Goal: Use online tool/utility: Utilize a website feature to perform a specific function

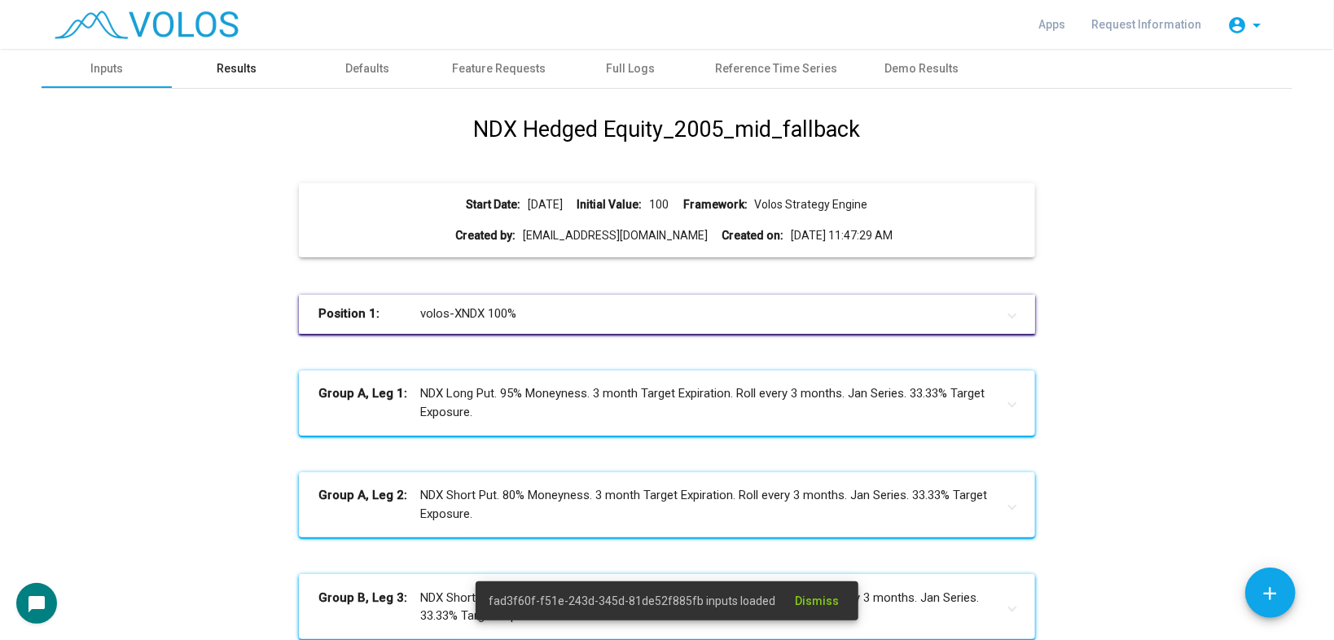
click at [210, 64] on div "Results" at bounding box center [237, 68] width 130 height 39
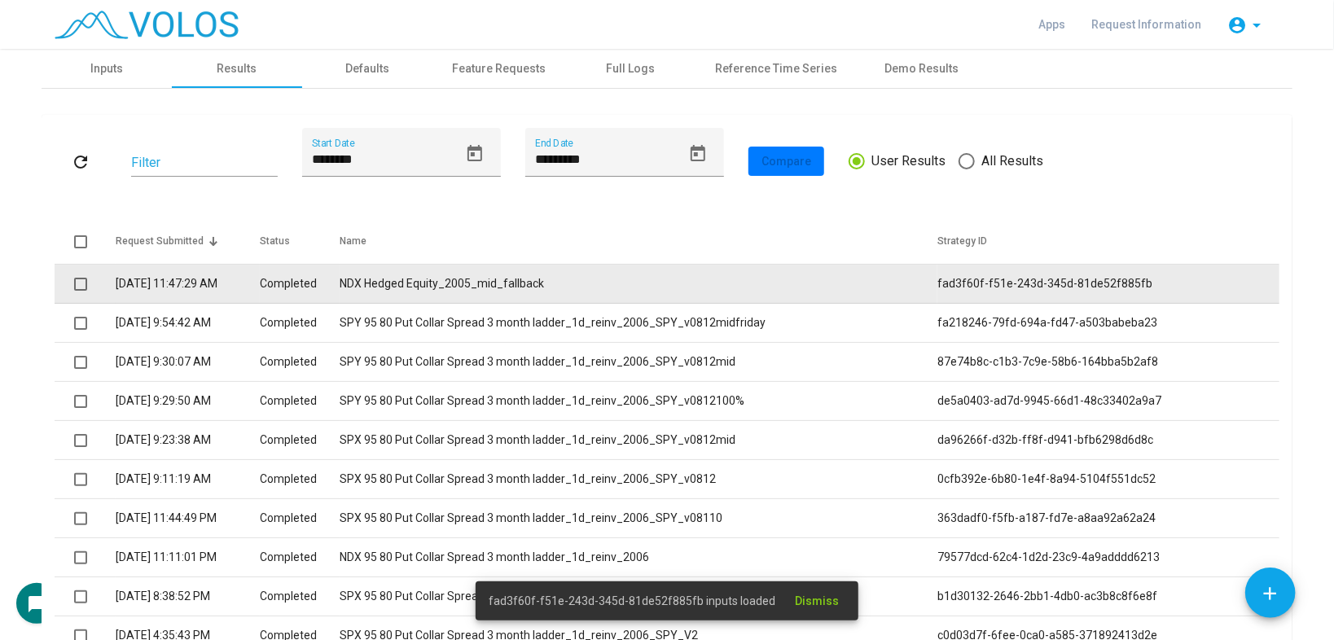
click at [515, 284] on td "NDX Hedged Equity_2005_mid_fallback" at bounding box center [639, 284] width 598 height 39
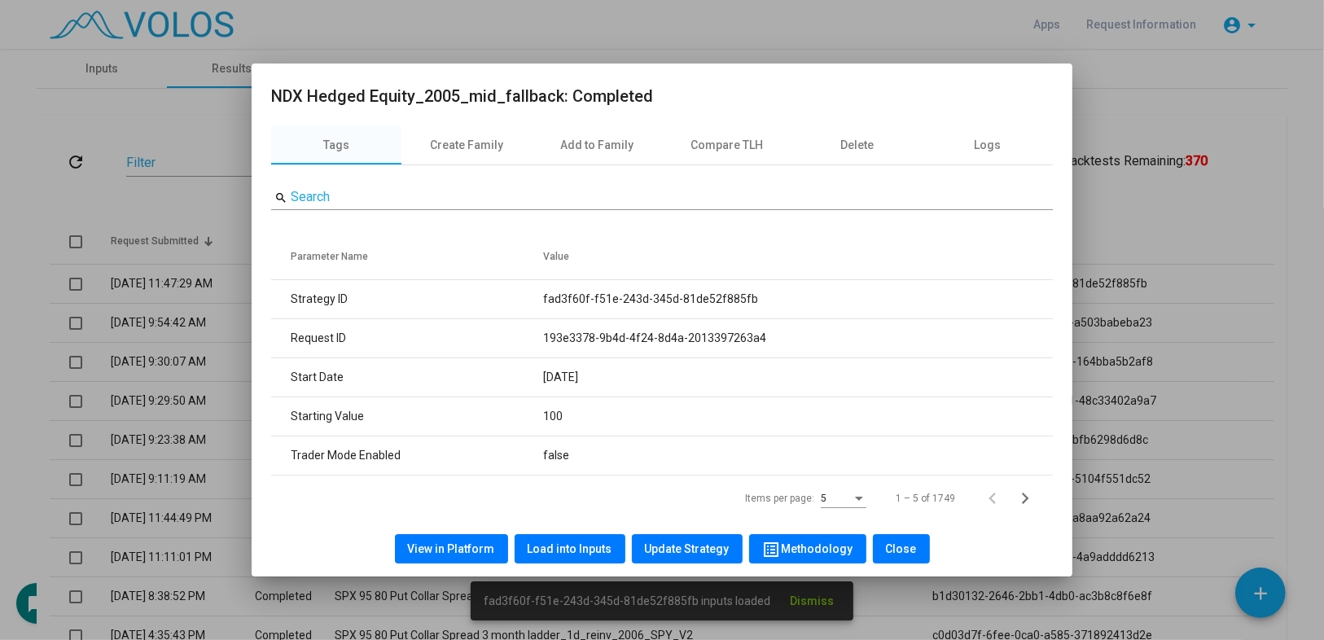
click at [560, 547] on span "Load into Inputs" at bounding box center [570, 548] width 85 height 13
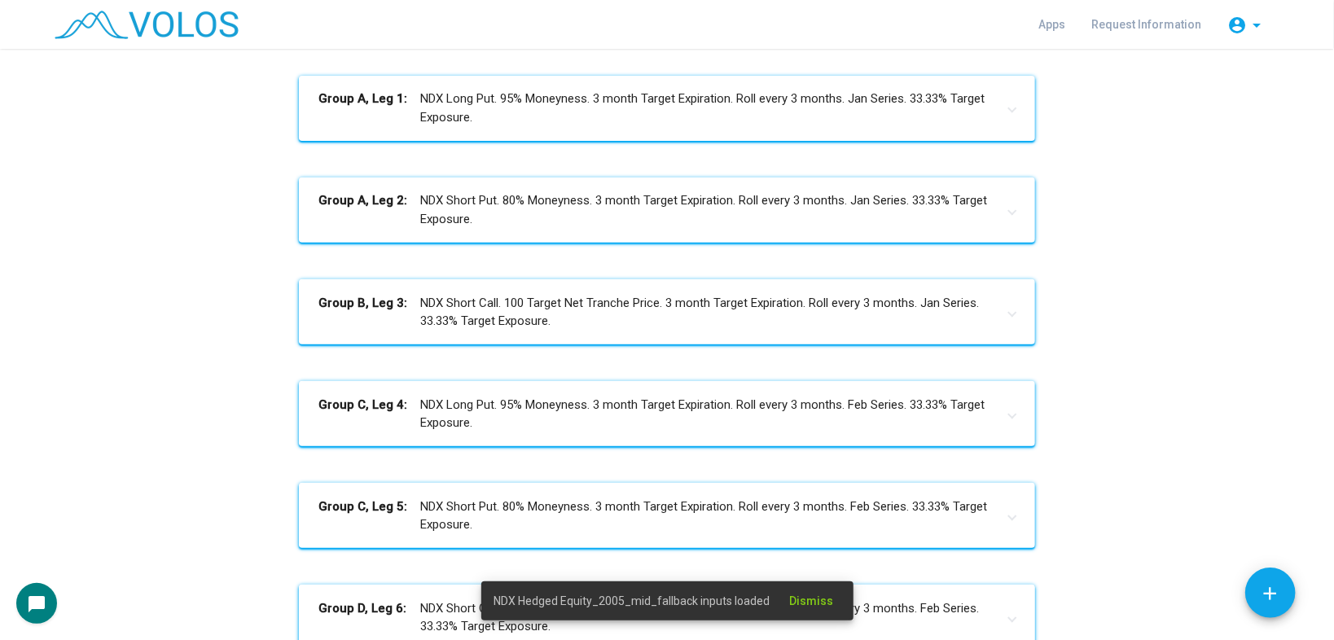
scroll to position [778, 0]
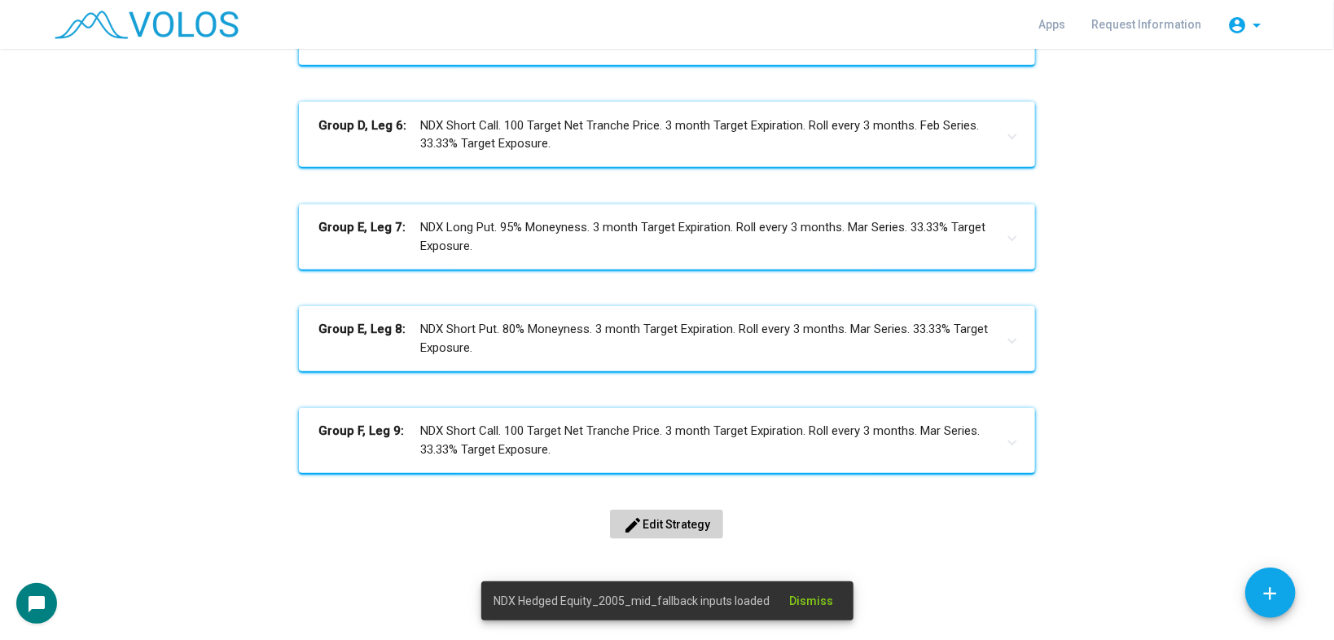
click at [675, 514] on button "edit Edit Strategy" at bounding box center [666, 524] width 113 height 29
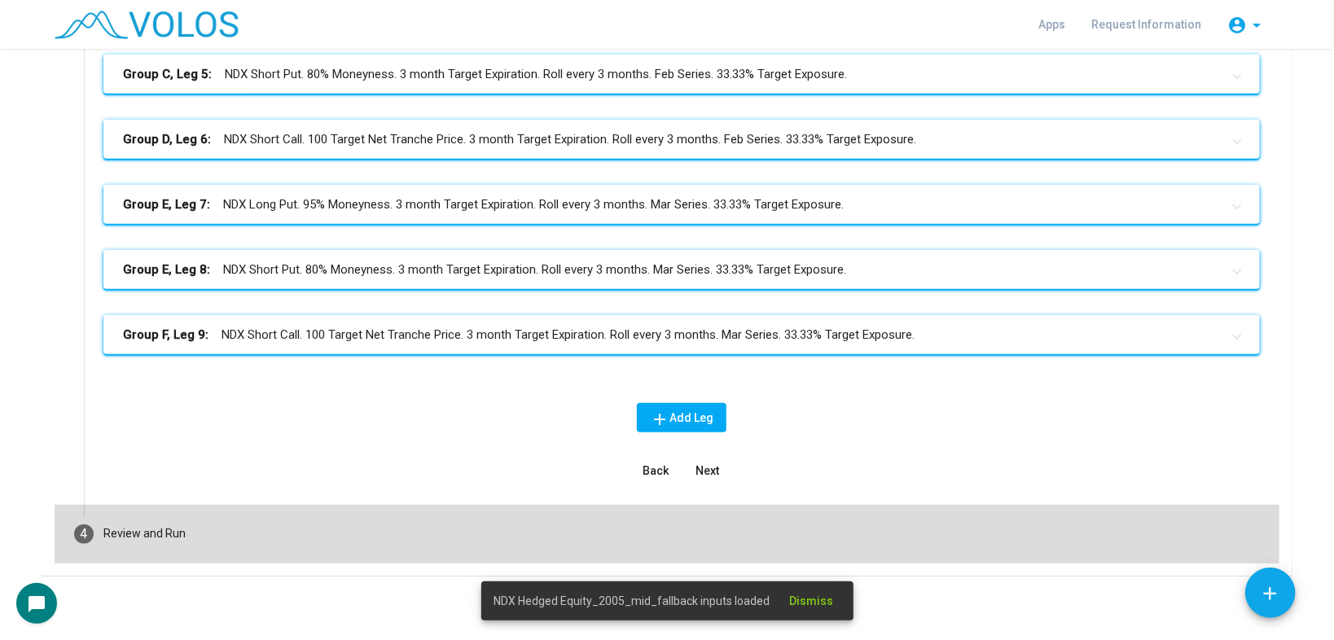
click at [313, 524] on mat-step-header "4 Review and Run" at bounding box center [667, 534] width 1225 height 59
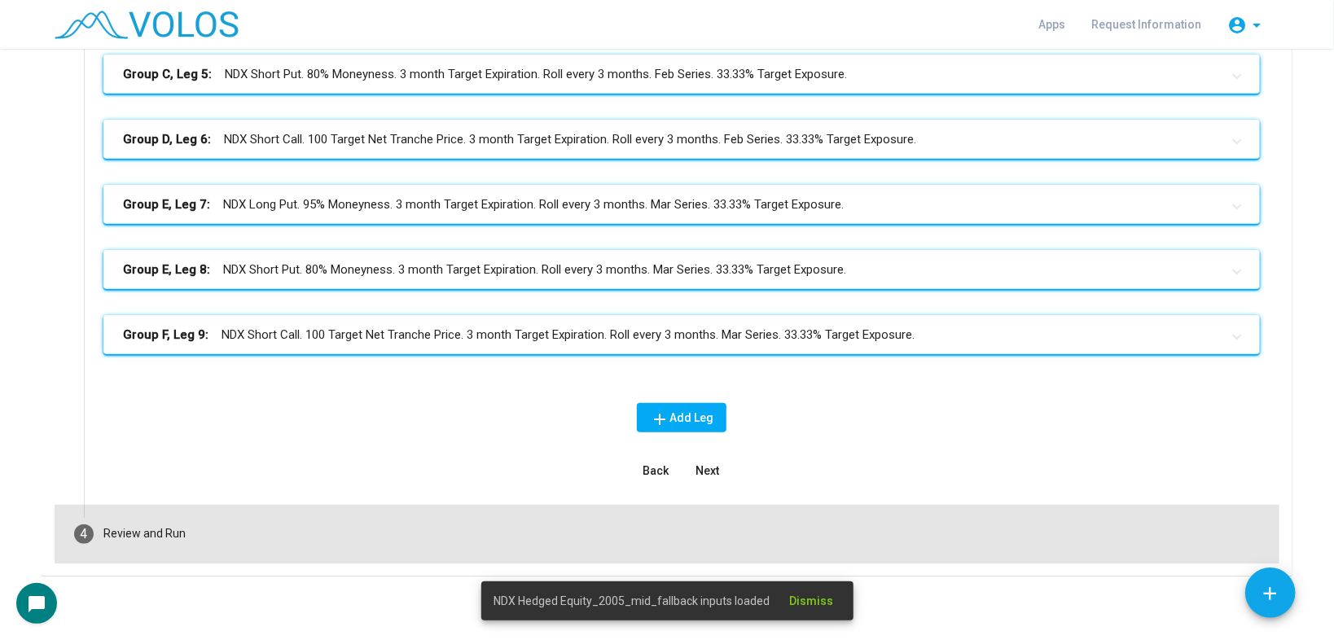
scroll to position [184, 0]
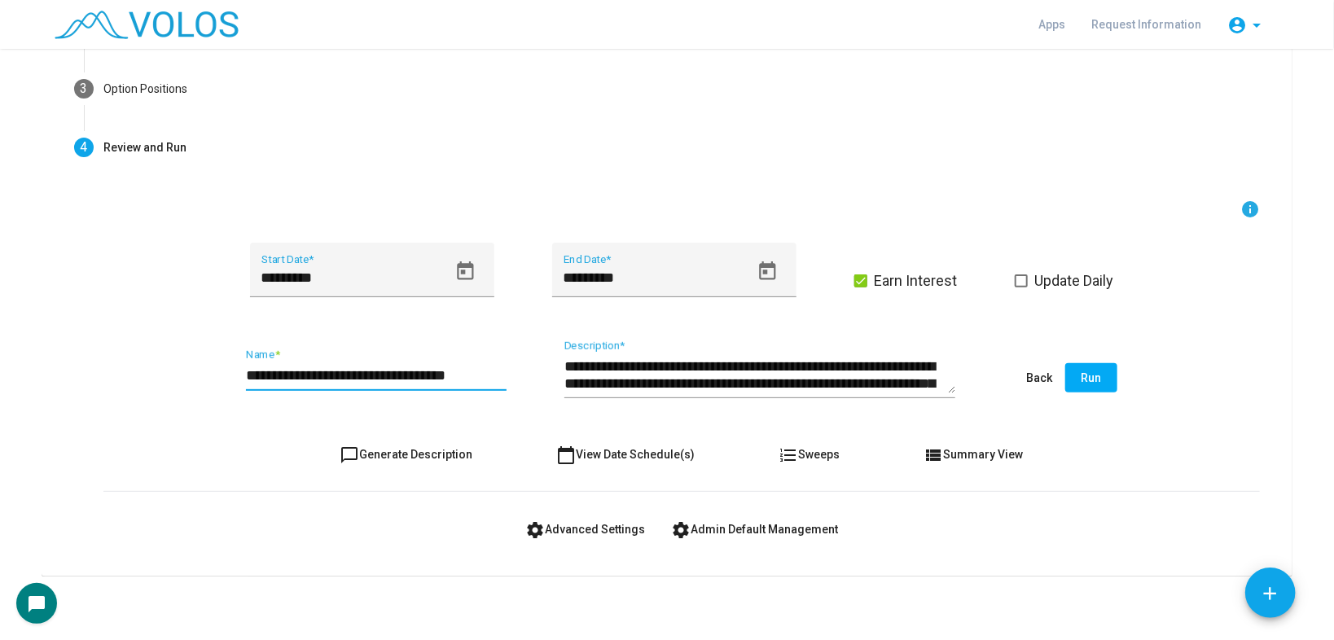
click at [487, 370] on input "**********" at bounding box center [376, 375] width 261 height 16
type input "**********"
click at [428, 452] on span "chat_bubble_outline Generate Description" at bounding box center [406, 454] width 133 height 13
type textarea "**********"
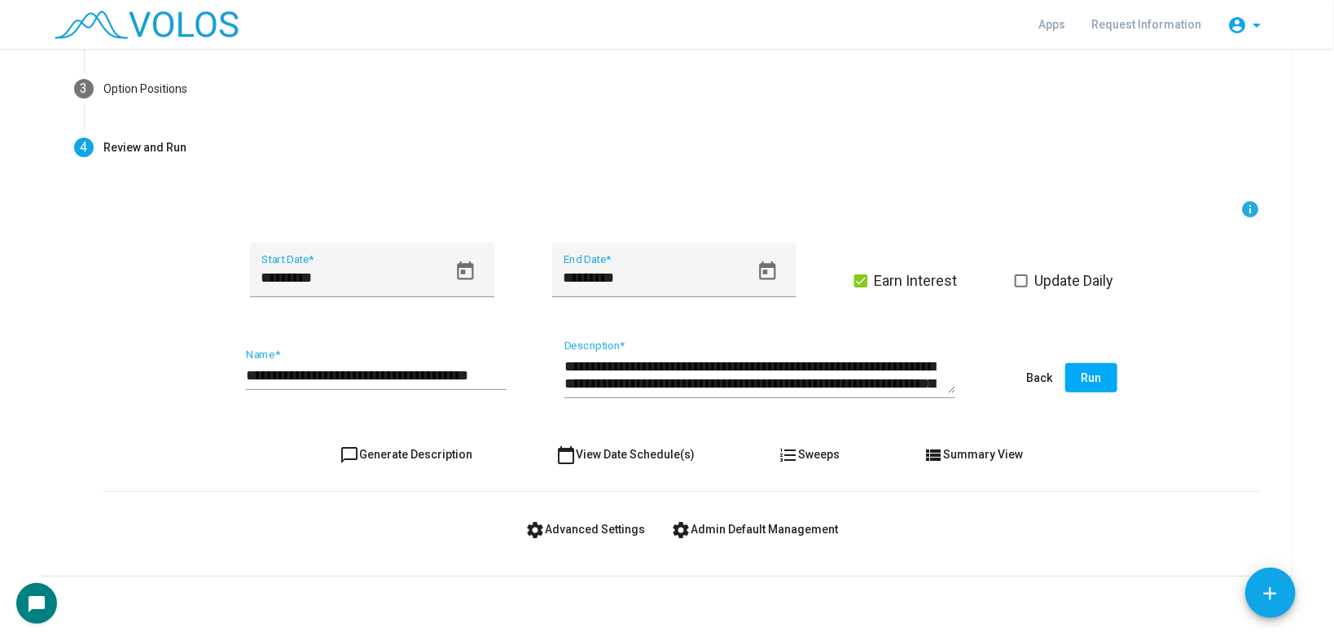
click at [1087, 388] on button "Run" at bounding box center [1091, 377] width 52 height 29
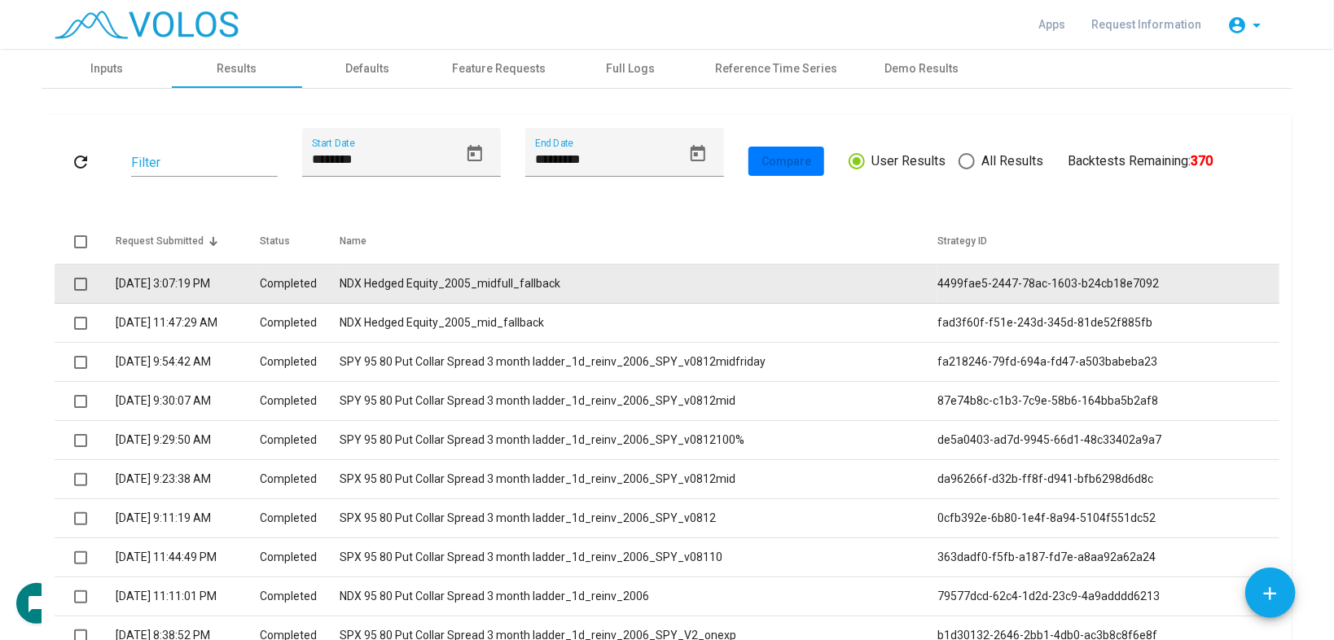
click at [340, 282] on td "Completed" at bounding box center [300, 284] width 80 height 39
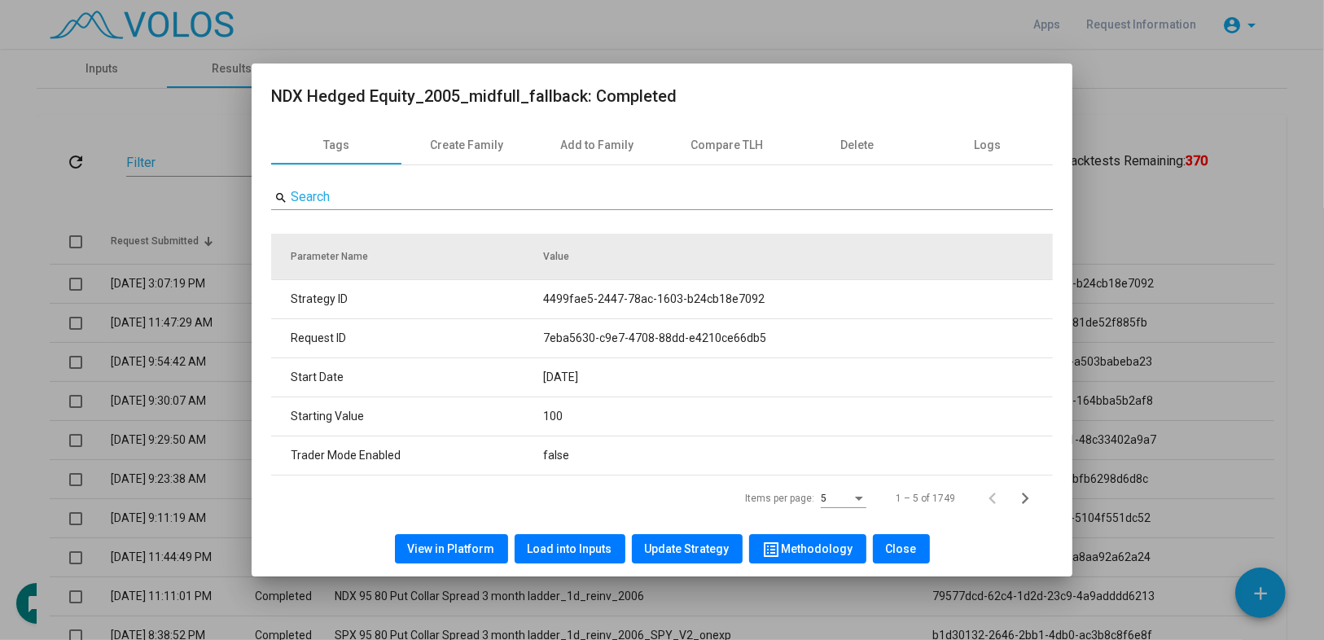
drag, startPoint x: 539, startPoint y: 297, endPoint x: 938, endPoint y: 257, distance: 401.0
click at [938, 257] on table "Parameter Name Value Strategy ID 4499fae5-2447-78ac-1603-b24cb18e7092 Request I…" at bounding box center [662, 355] width 782 height 242
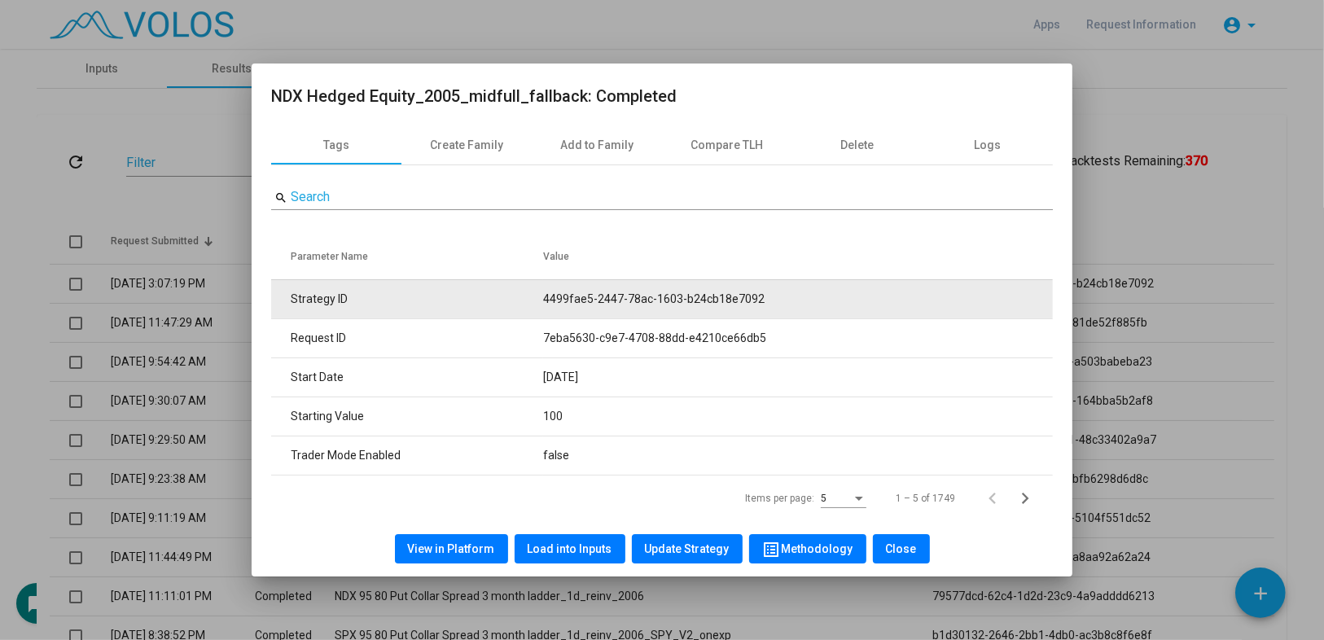
drag, startPoint x: 800, startPoint y: 299, endPoint x: 544, endPoint y: 309, distance: 256.7
click at [544, 309] on tr "Strategy ID 4499fae5-2447-78ac-1603-b24cb18e7092" at bounding box center [662, 298] width 782 height 39
copy tr "4499fae5-2447-78ac-1603-b24cb18e7092"
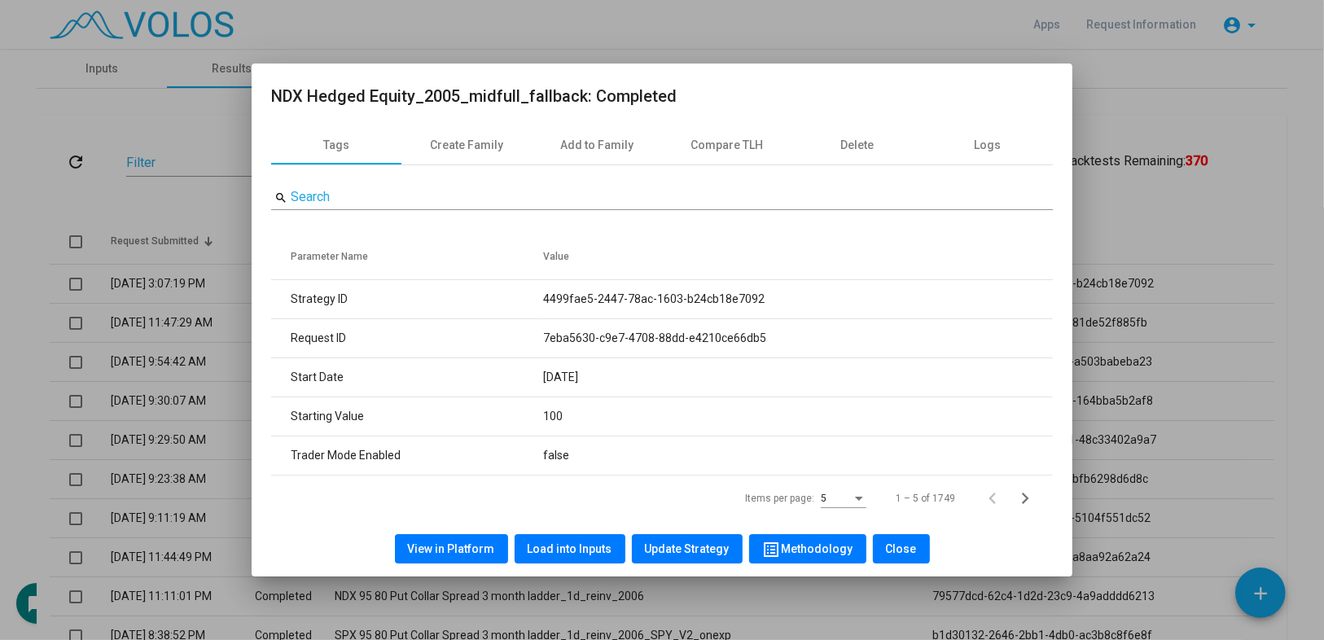
click at [114, 36] on div at bounding box center [662, 320] width 1324 height 640
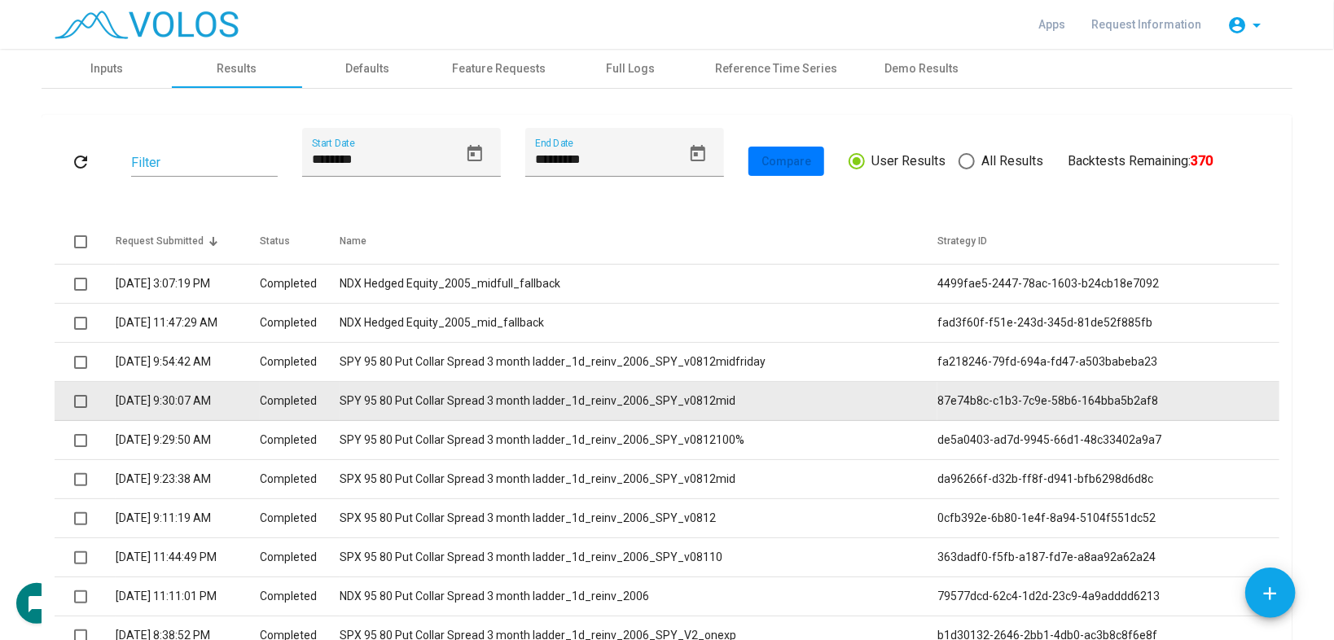
click at [540, 396] on td "SPY 95 80 Put Collar Spread 3 month ladder_1d_reinv_2006_SPY_v0812mid" at bounding box center [639, 401] width 598 height 39
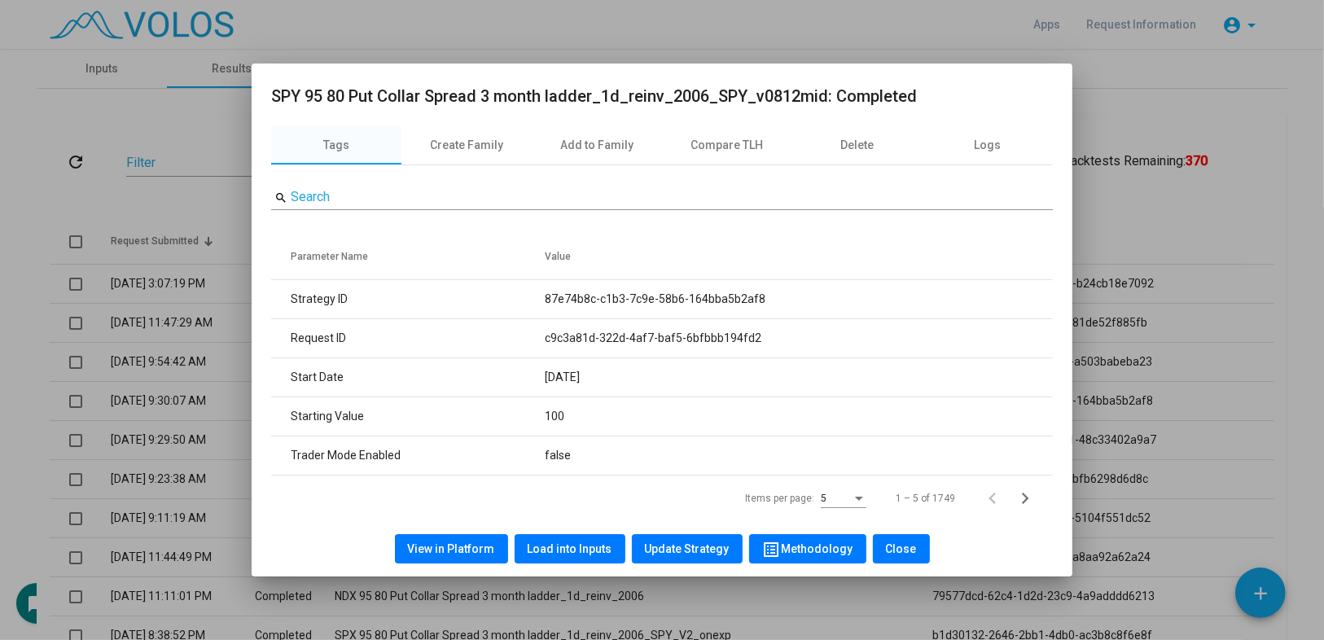
click at [551, 552] on span "Load into Inputs" at bounding box center [570, 548] width 85 height 13
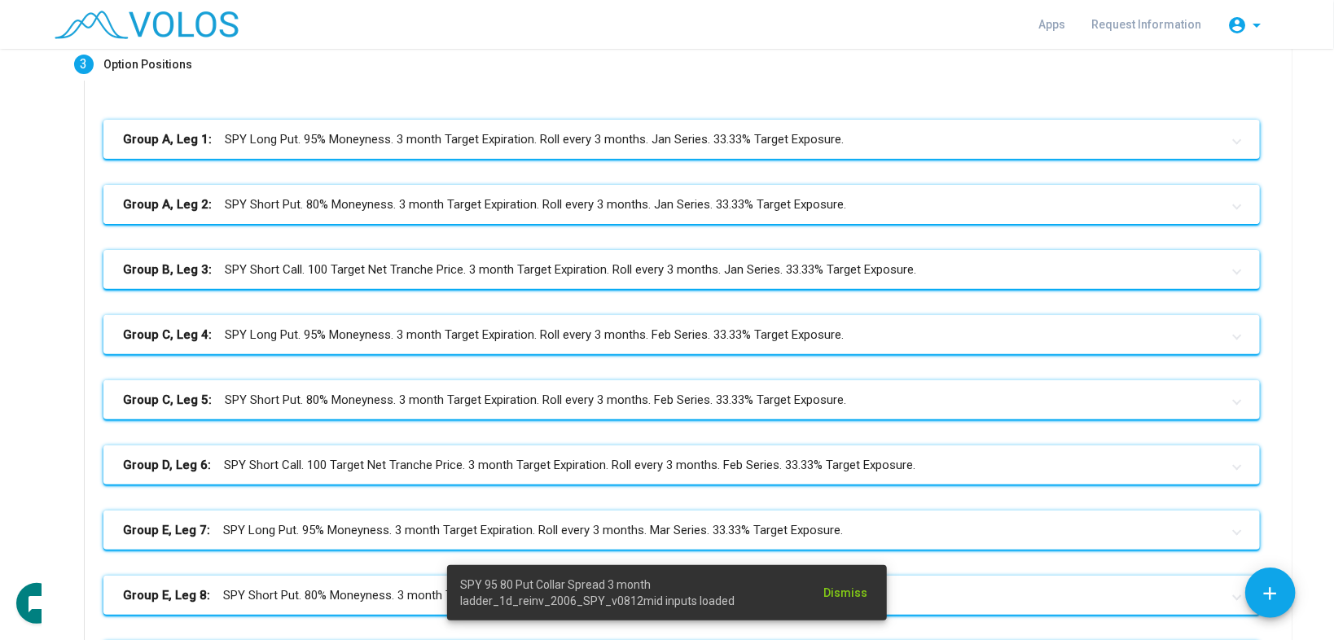
scroll to position [534, 0]
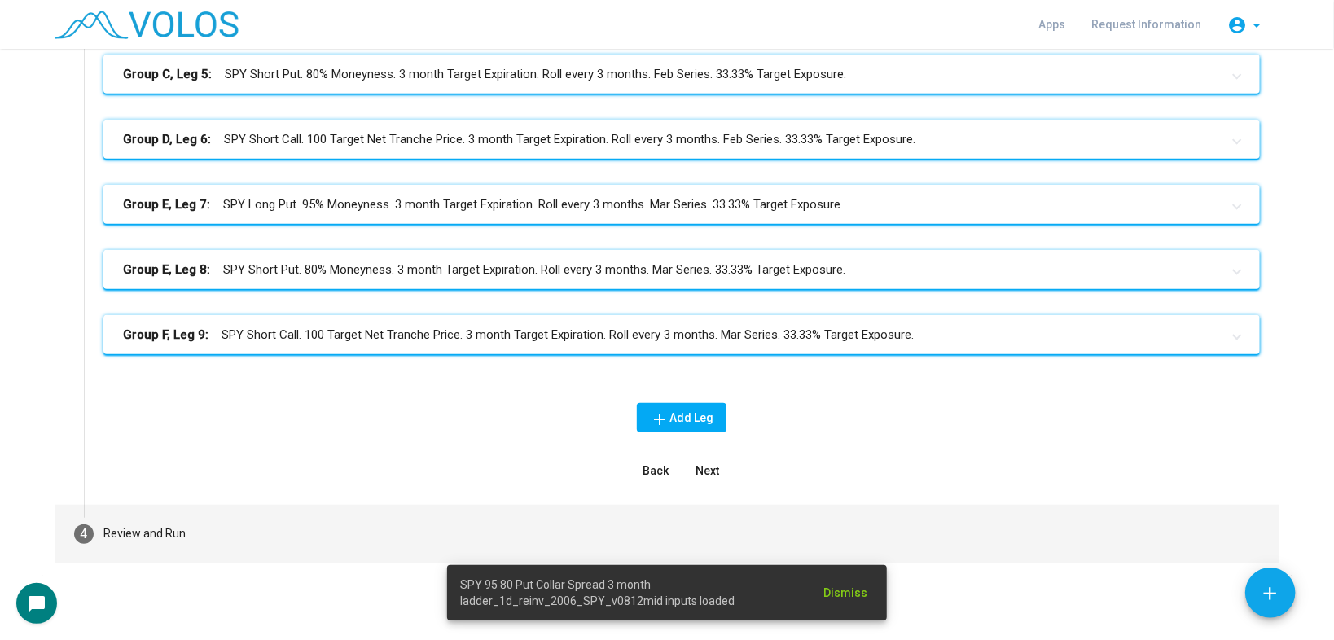
click at [214, 550] on mat-step-header "4 Review and Run" at bounding box center [667, 534] width 1225 height 59
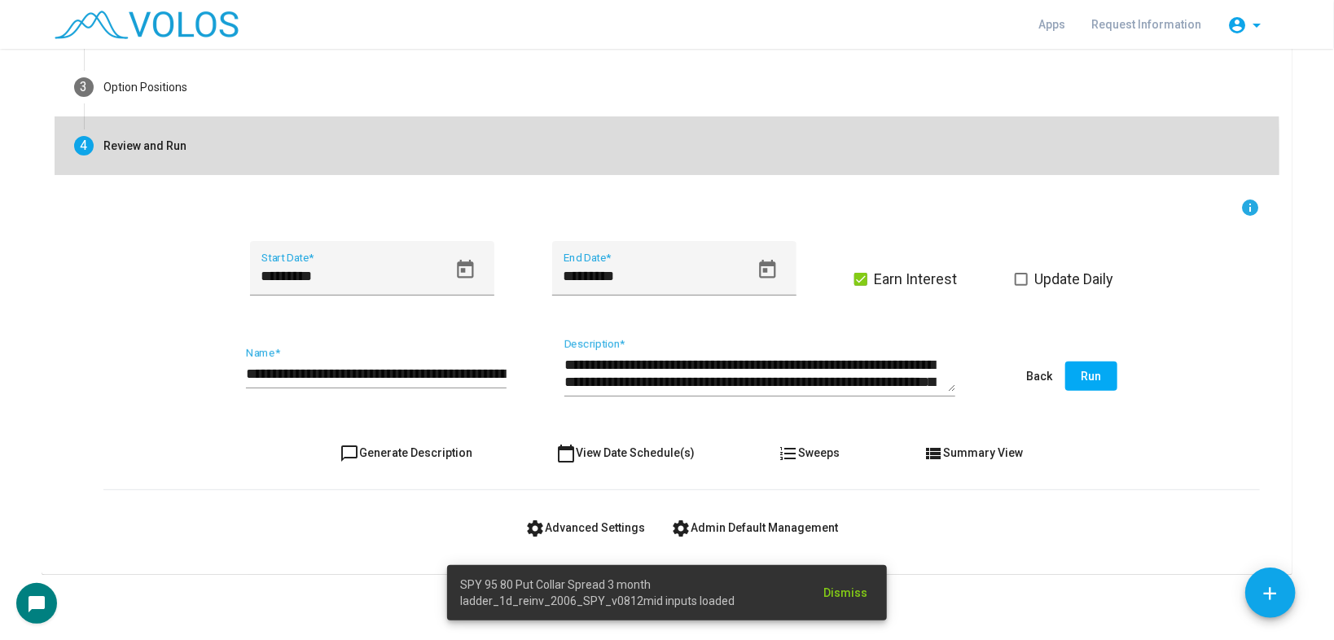
scroll to position [184, 0]
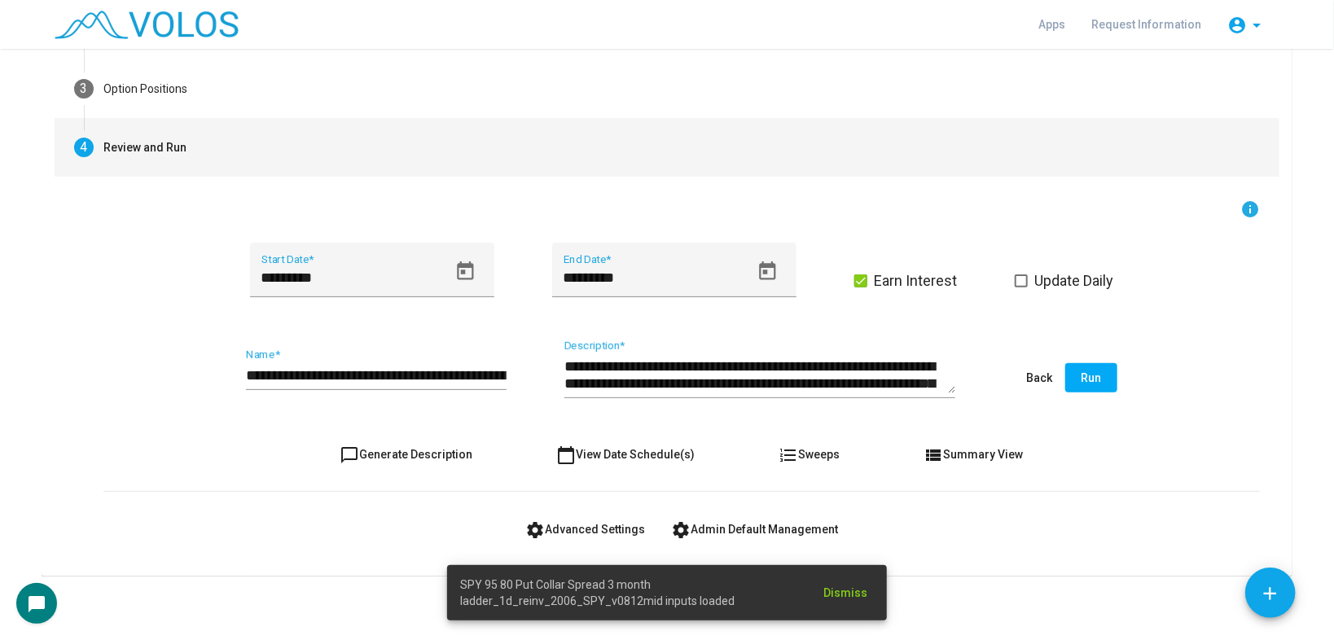
click at [462, 368] on input "**********" at bounding box center [376, 375] width 261 height 16
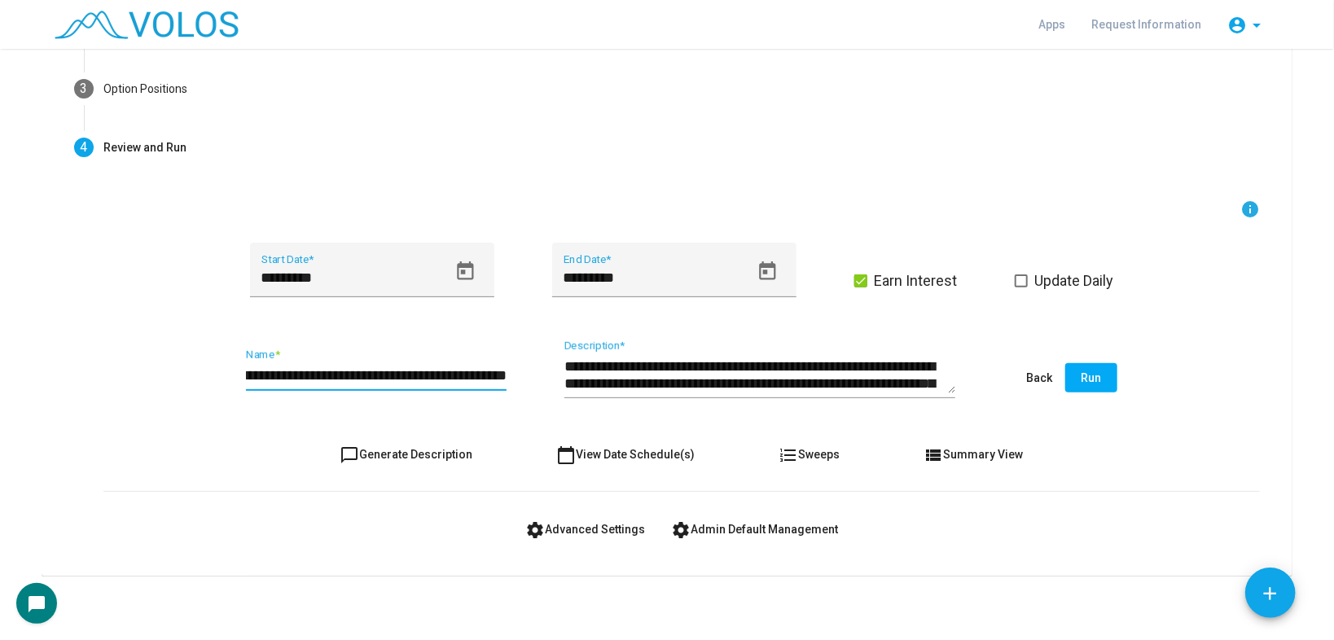
scroll to position [0, 250]
type input "**********"
click at [444, 451] on span "chat_bubble_outline Generate Description" at bounding box center [406, 454] width 133 height 13
type textarea "**********"
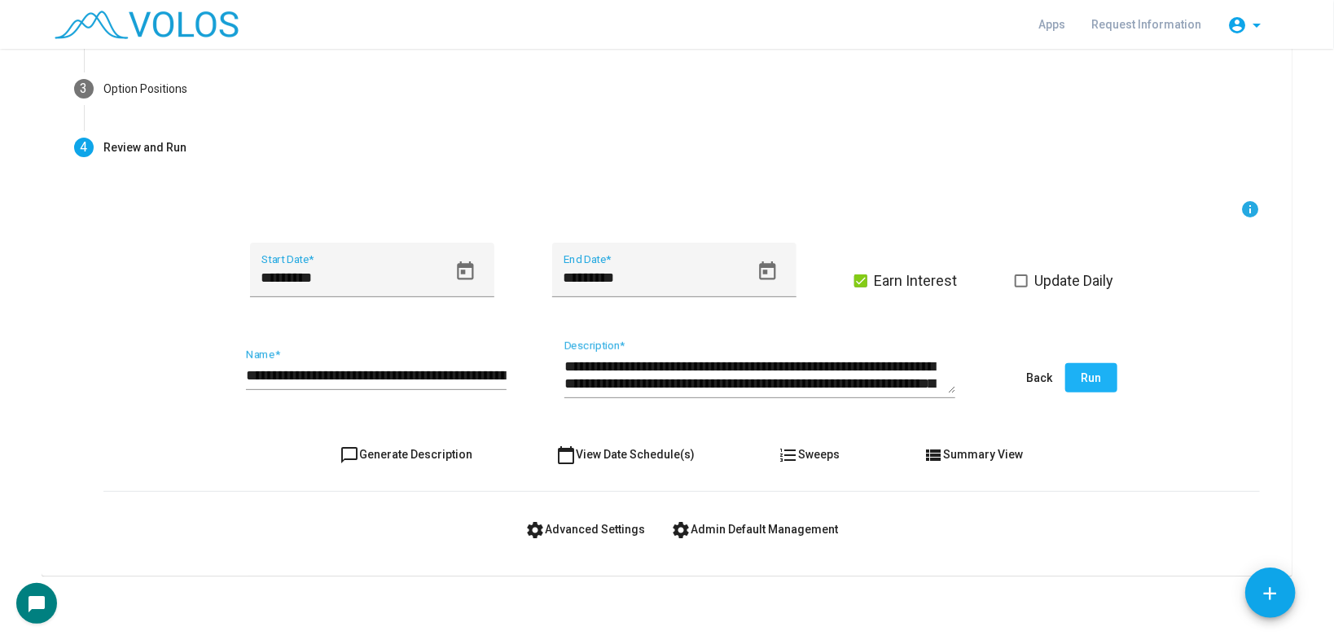
click at [1077, 367] on button "Run" at bounding box center [1091, 377] width 52 height 29
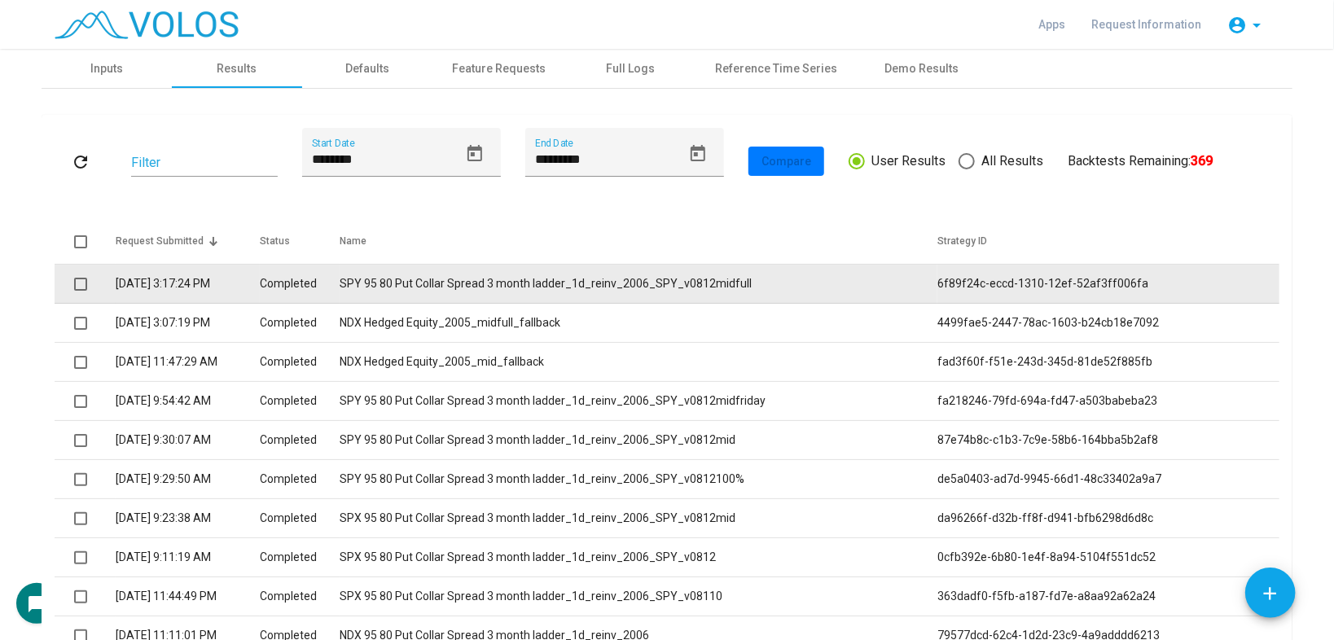
click at [511, 273] on td "SPY 95 80 Put Collar Spread 3 month ladder_1d_reinv_2006_SPY_v0812midfull" at bounding box center [639, 284] width 598 height 39
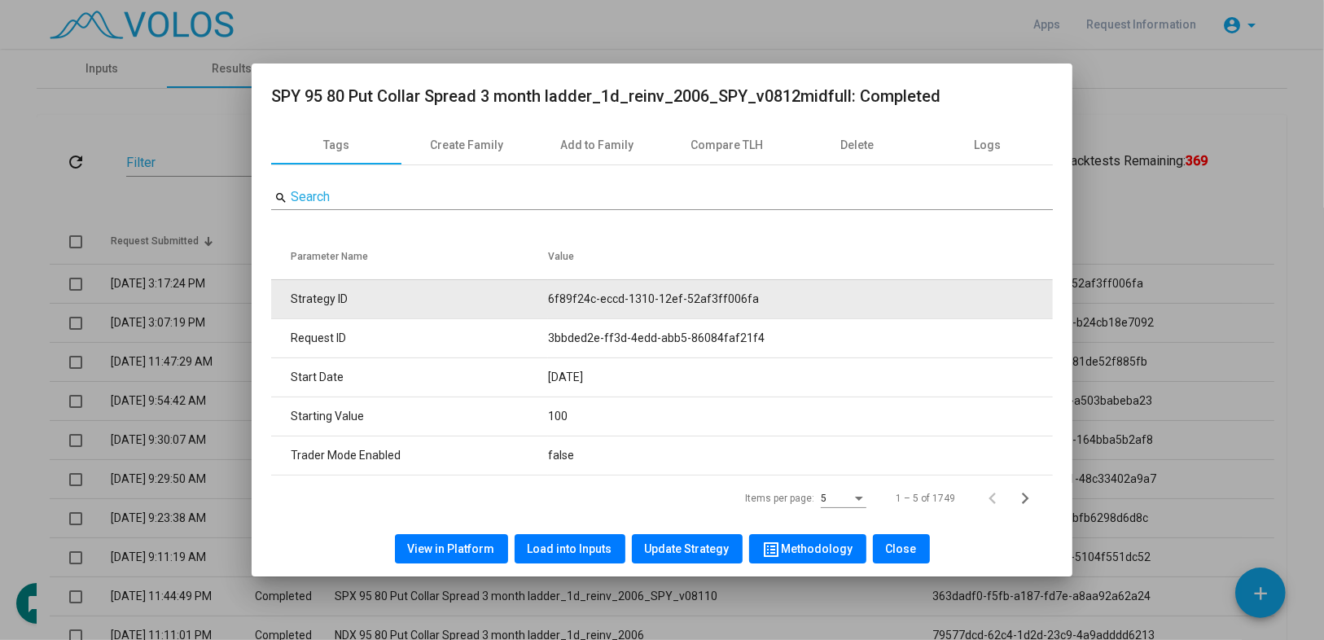
drag, startPoint x: 551, startPoint y: 300, endPoint x: 777, endPoint y: 296, distance: 225.6
click at [777, 296] on tr "Strategy ID 6f89f24c-eccd-1310-12ef-52af3ff006fa" at bounding box center [662, 298] width 782 height 39
copy tr "6f89f24c-eccd-1310-12ef-52af3ff006fa"
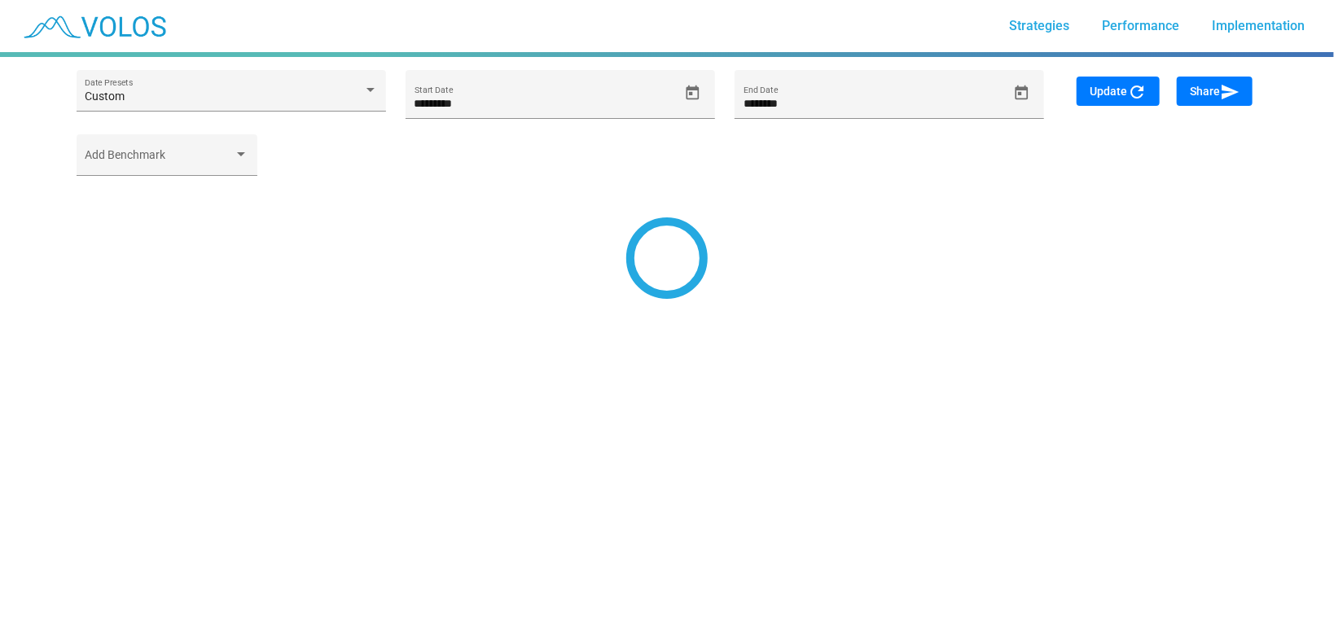
type input "*********"
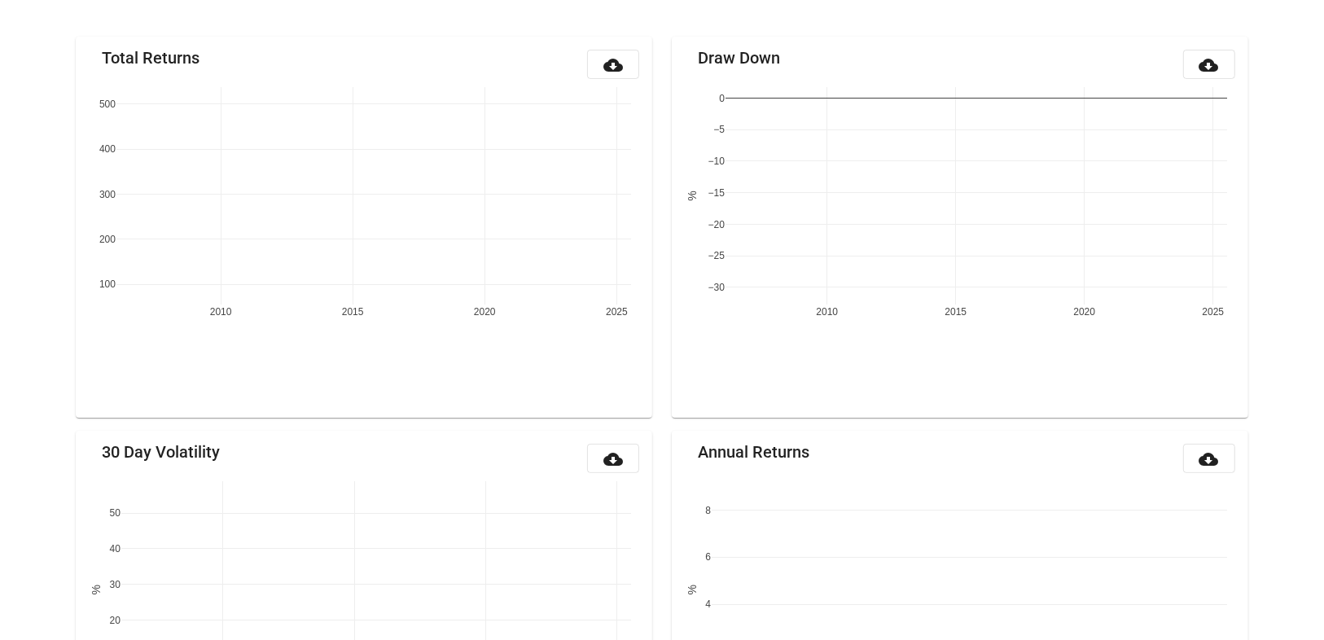
scroll to position [191, 0]
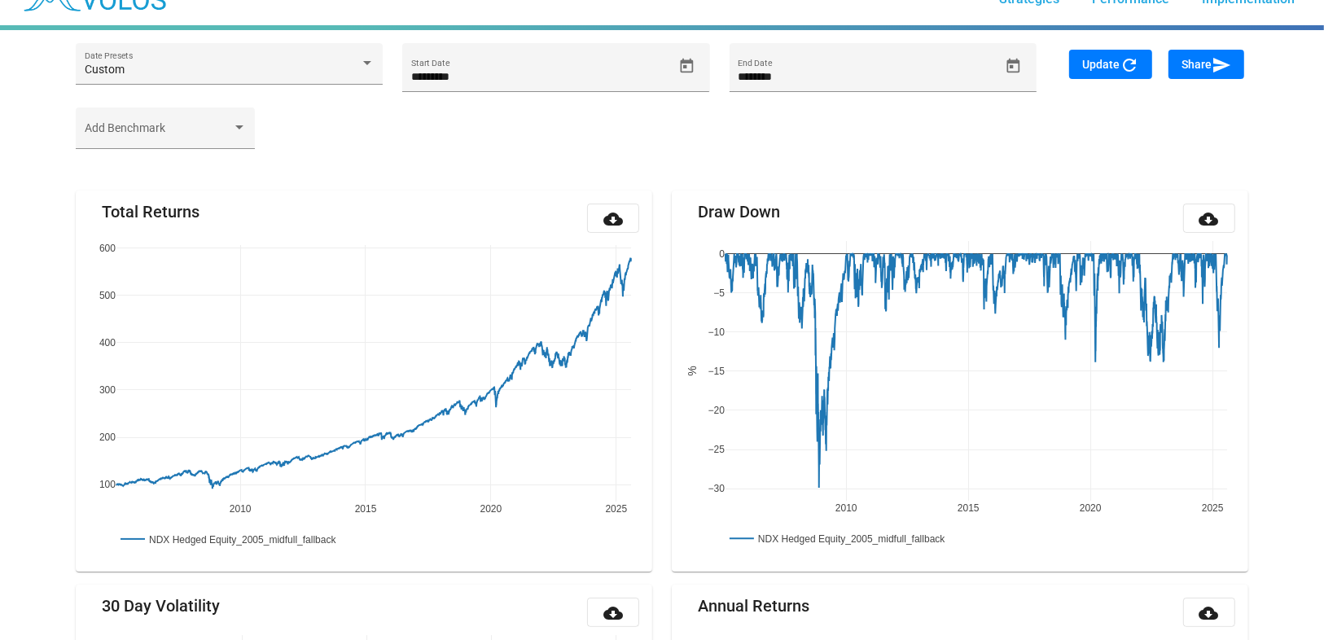
scroll to position [191, 0]
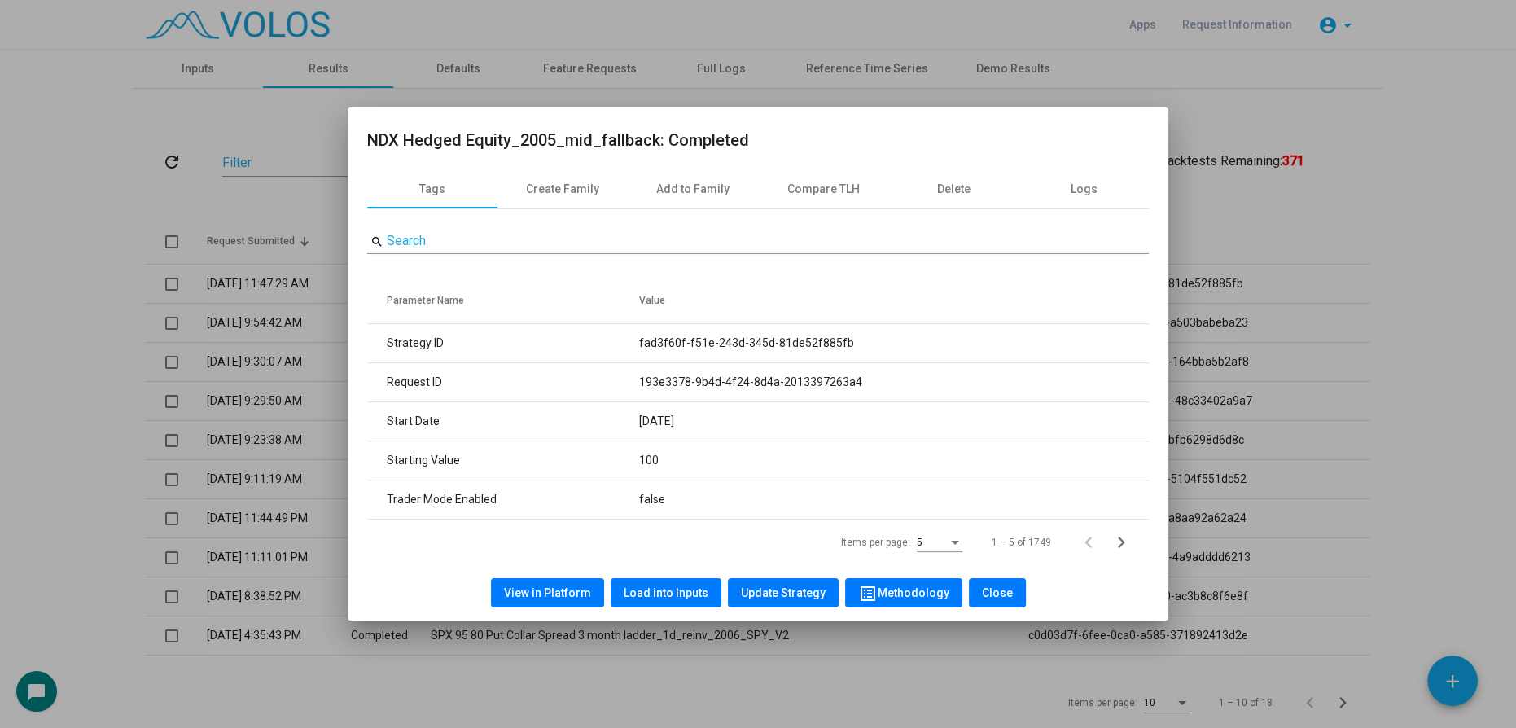
click at [0, 303] on div at bounding box center [758, 364] width 1516 height 728
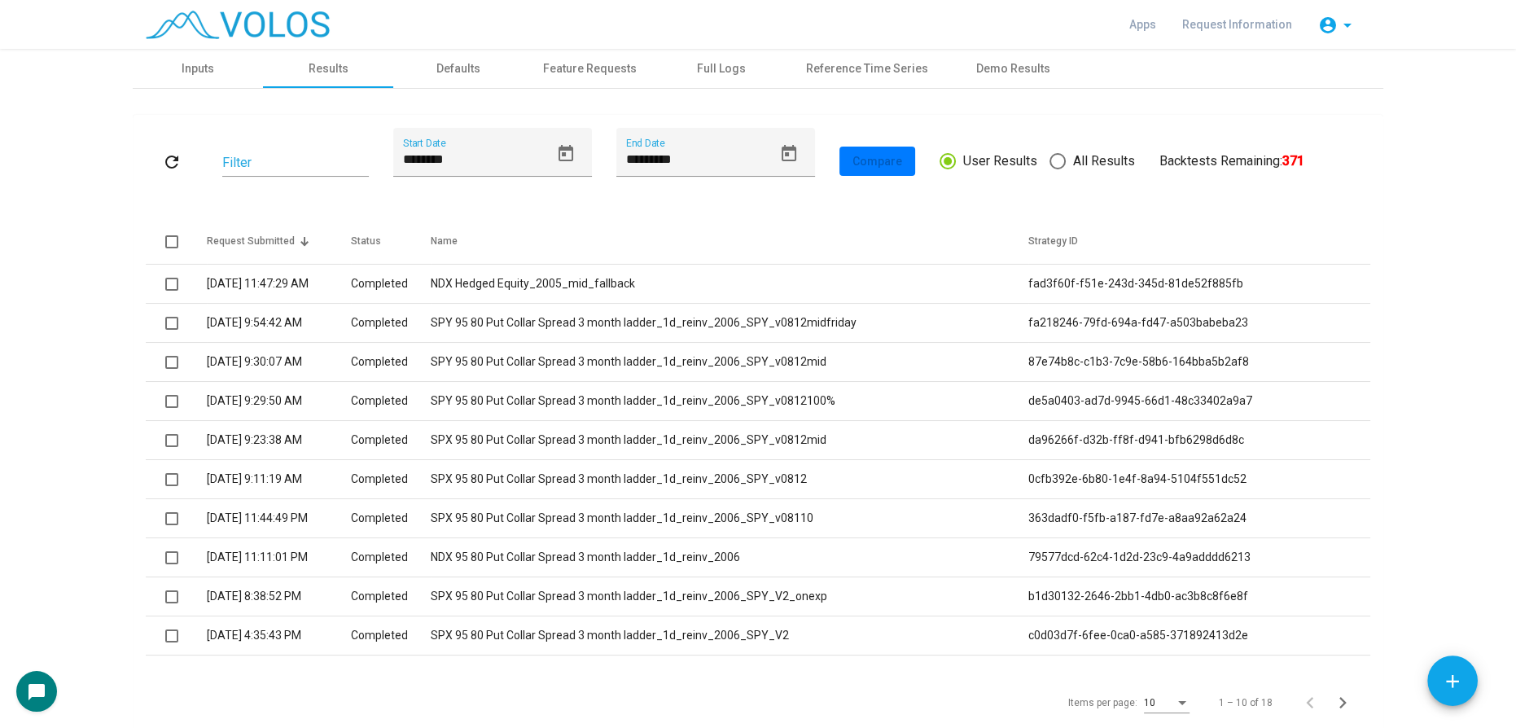
click at [164, 159] on mat-icon "refresh" at bounding box center [172, 162] width 20 height 20
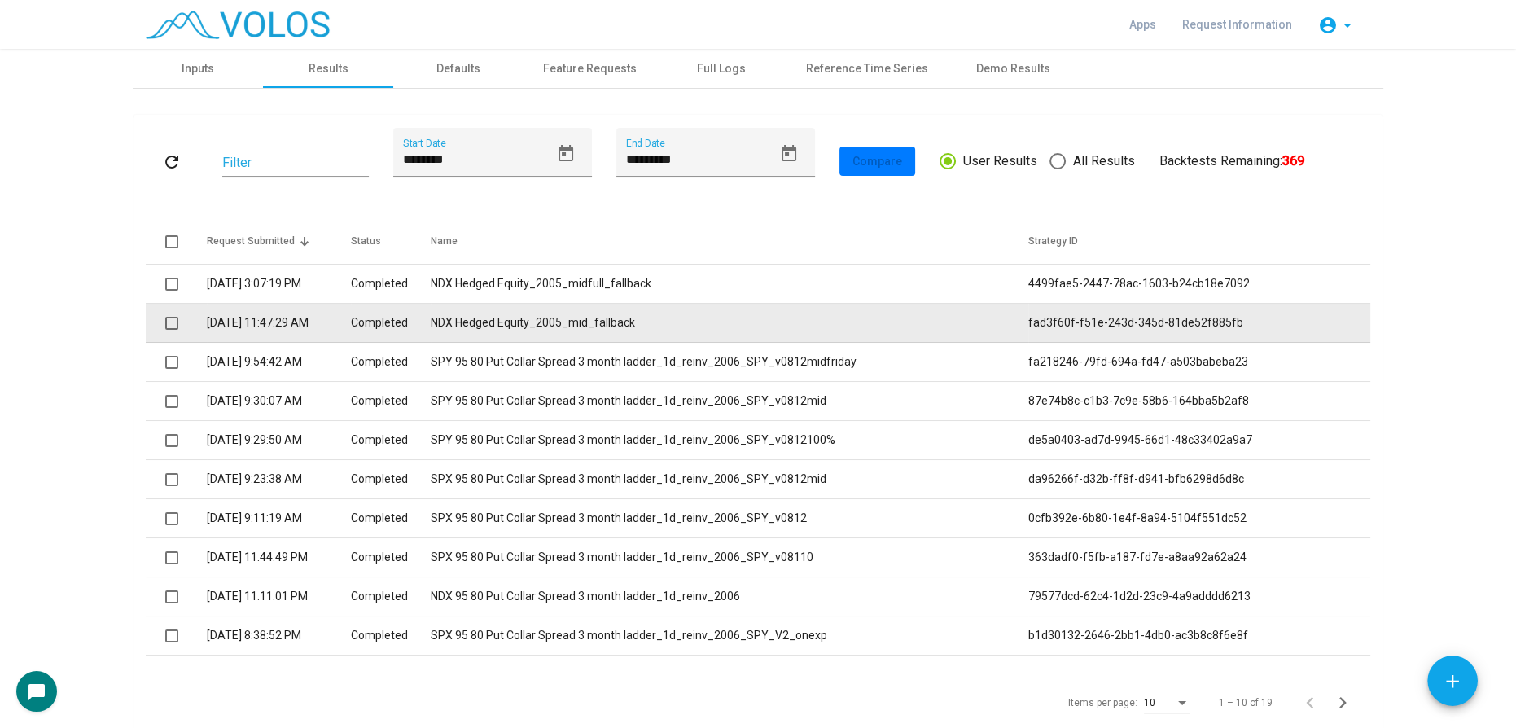
click at [494, 328] on td "NDX Hedged Equity_2005_mid_fallback" at bounding box center [730, 323] width 598 height 39
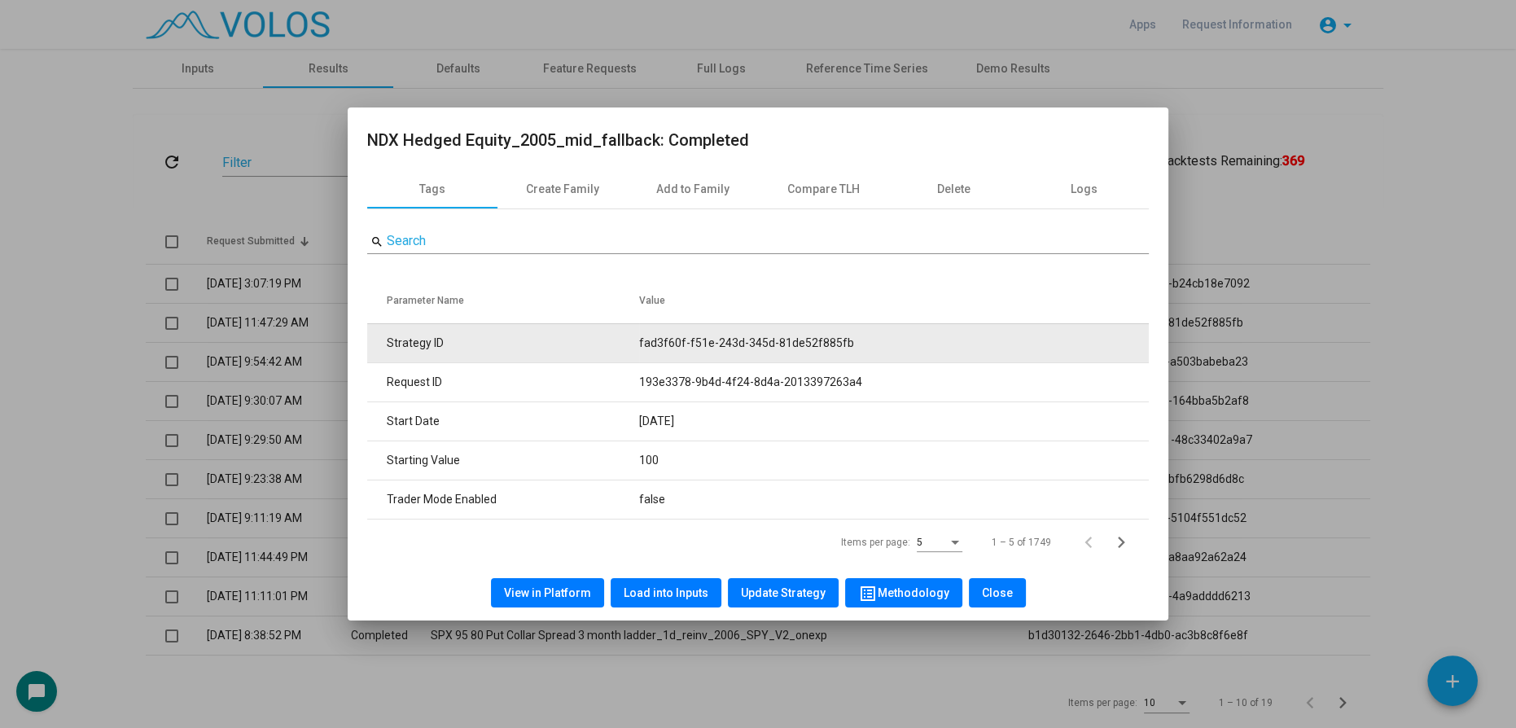
drag, startPoint x: 641, startPoint y: 342, endPoint x: 938, endPoint y: 342, distance: 297.2
click at [938, 342] on tr "Strategy ID fad3f60f-f51e-243d-345d-81de52f885fb" at bounding box center [758, 342] width 782 height 39
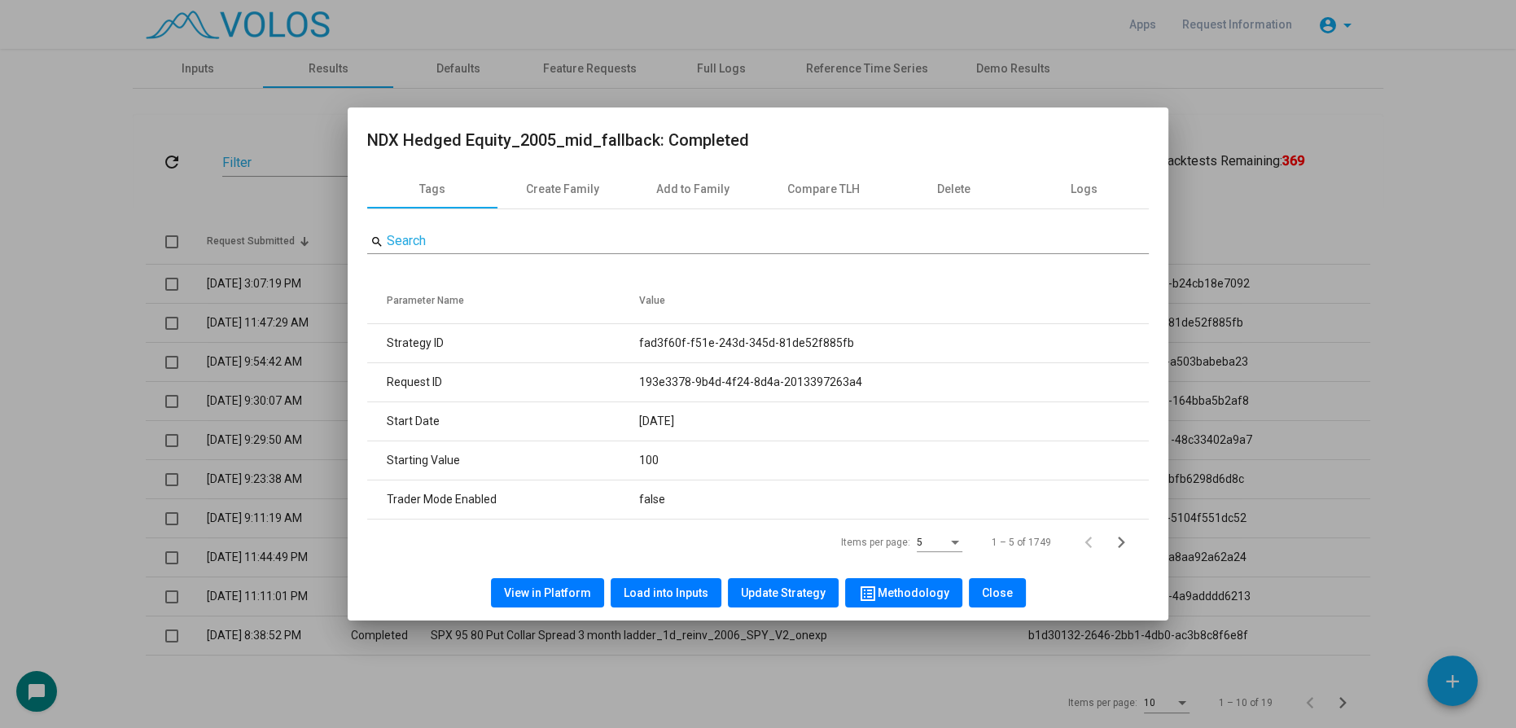
copy tr "fad3f60f-f51e-243d-345d-81de52f885fb"
click at [19, 186] on div at bounding box center [758, 364] width 1516 height 728
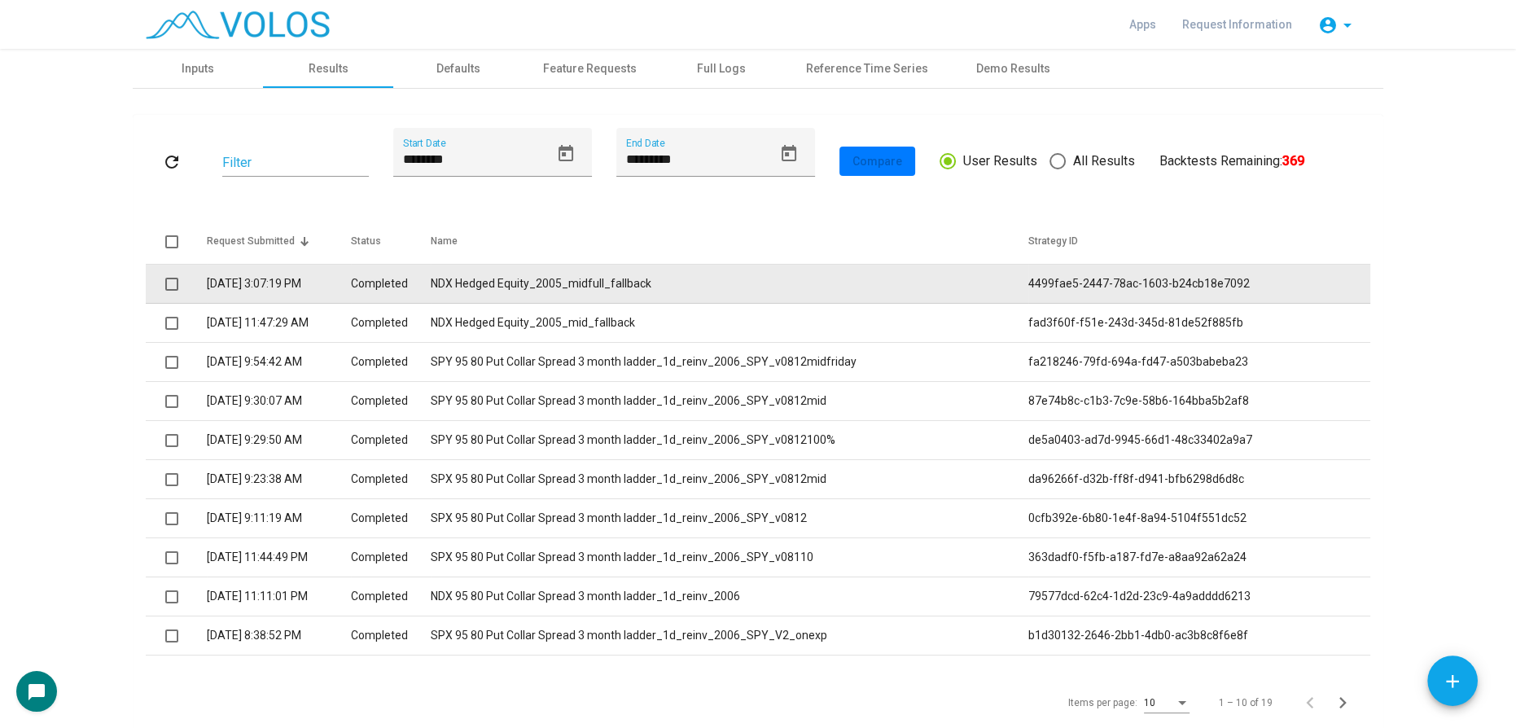
click at [704, 277] on td "NDX Hedged Equity_2005_midfull_fallback" at bounding box center [730, 284] width 598 height 39
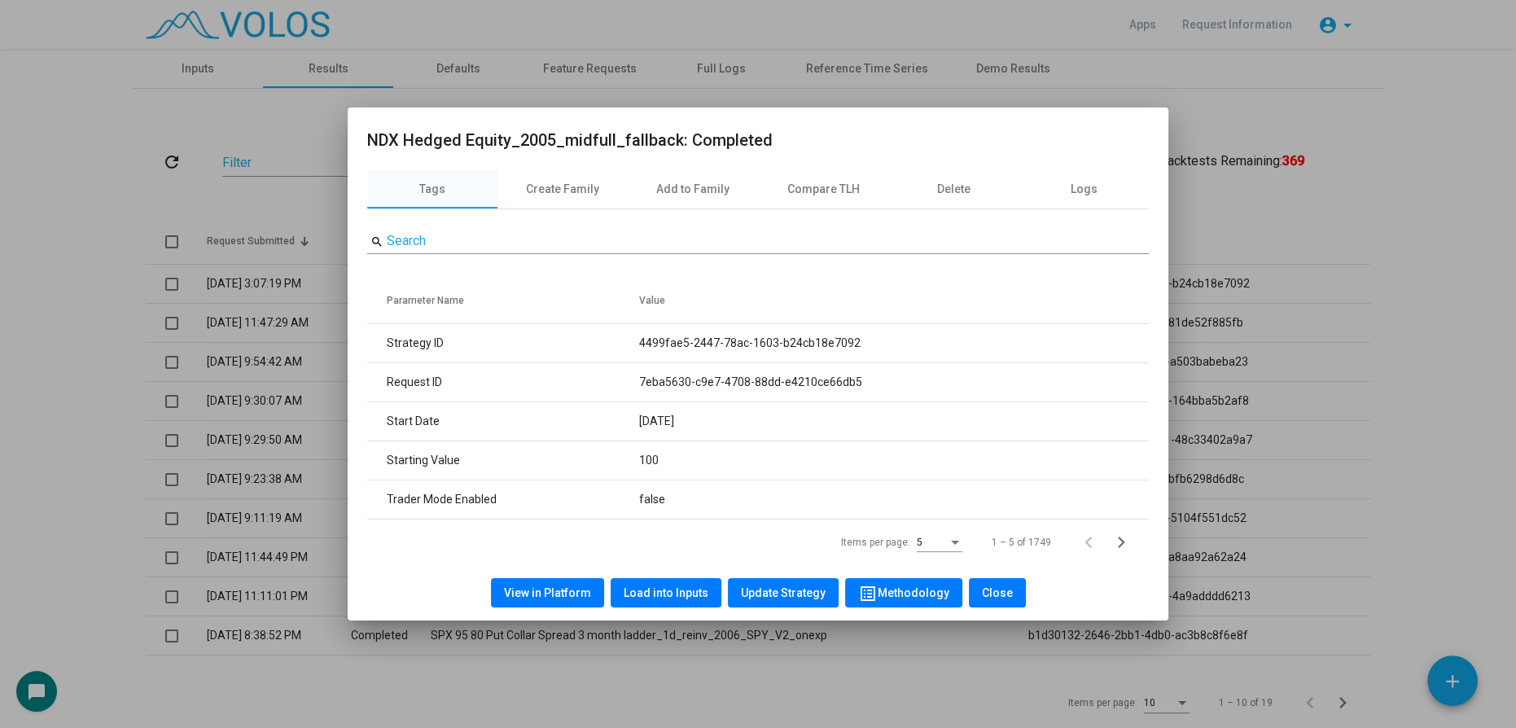
click at [29, 566] on div at bounding box center [758, 364] width 1516 height 728
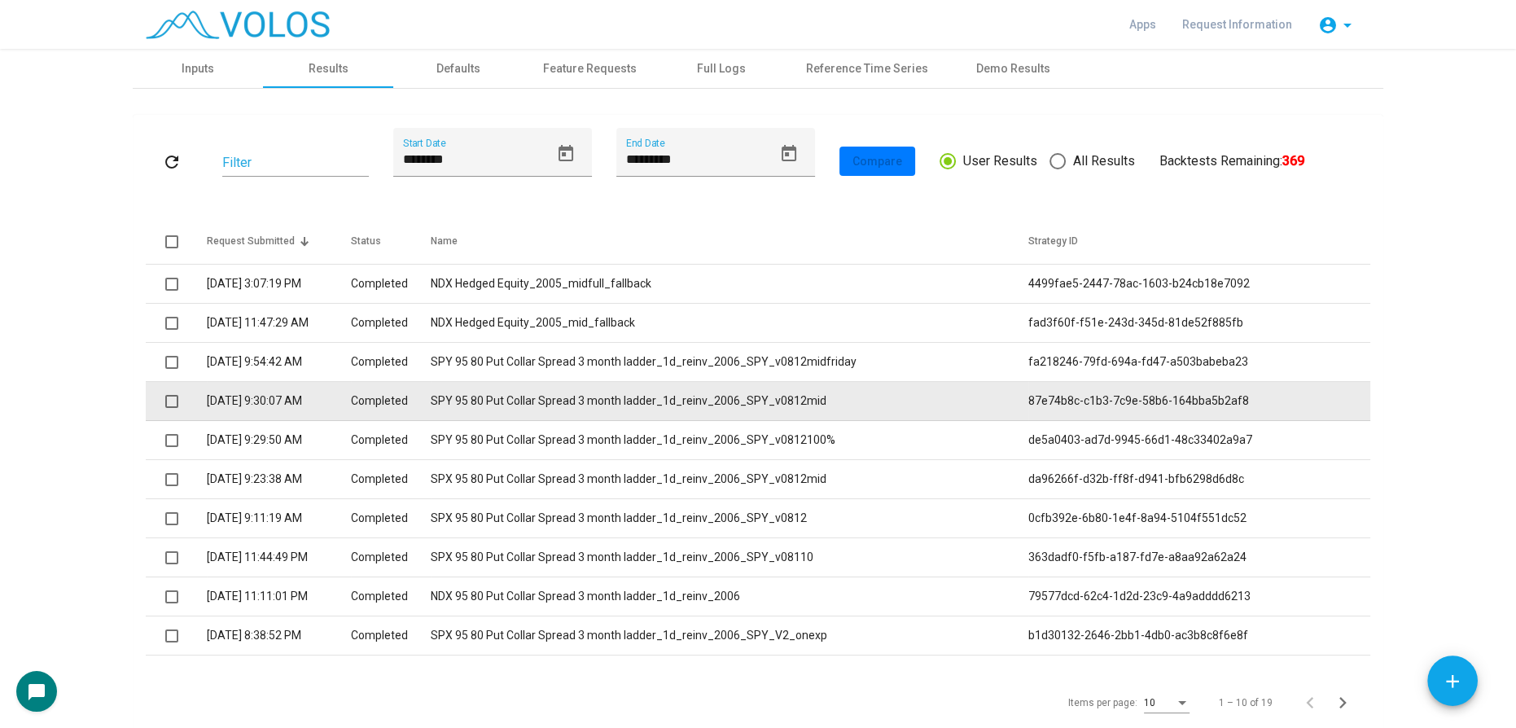
click at [692, 401] on td "SPY 95 80 Put Collar Spread 3 month ladder_1d_reinv_2006_SPY_v0812mid" at bounding box center [730, 401] width 598 height 39
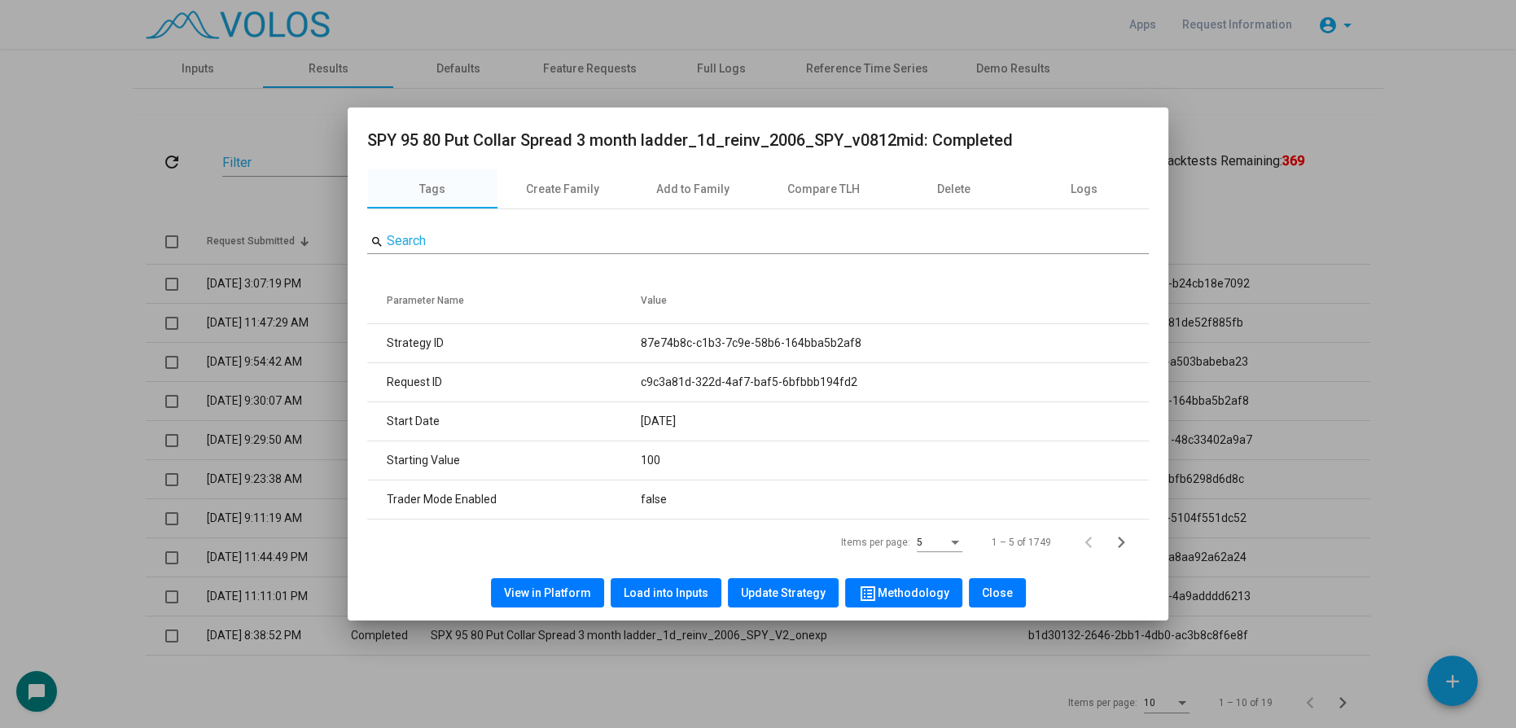
click at [659, 594] on span "Load into Inputs" at bounding box center [666, 592] width 85 height 13
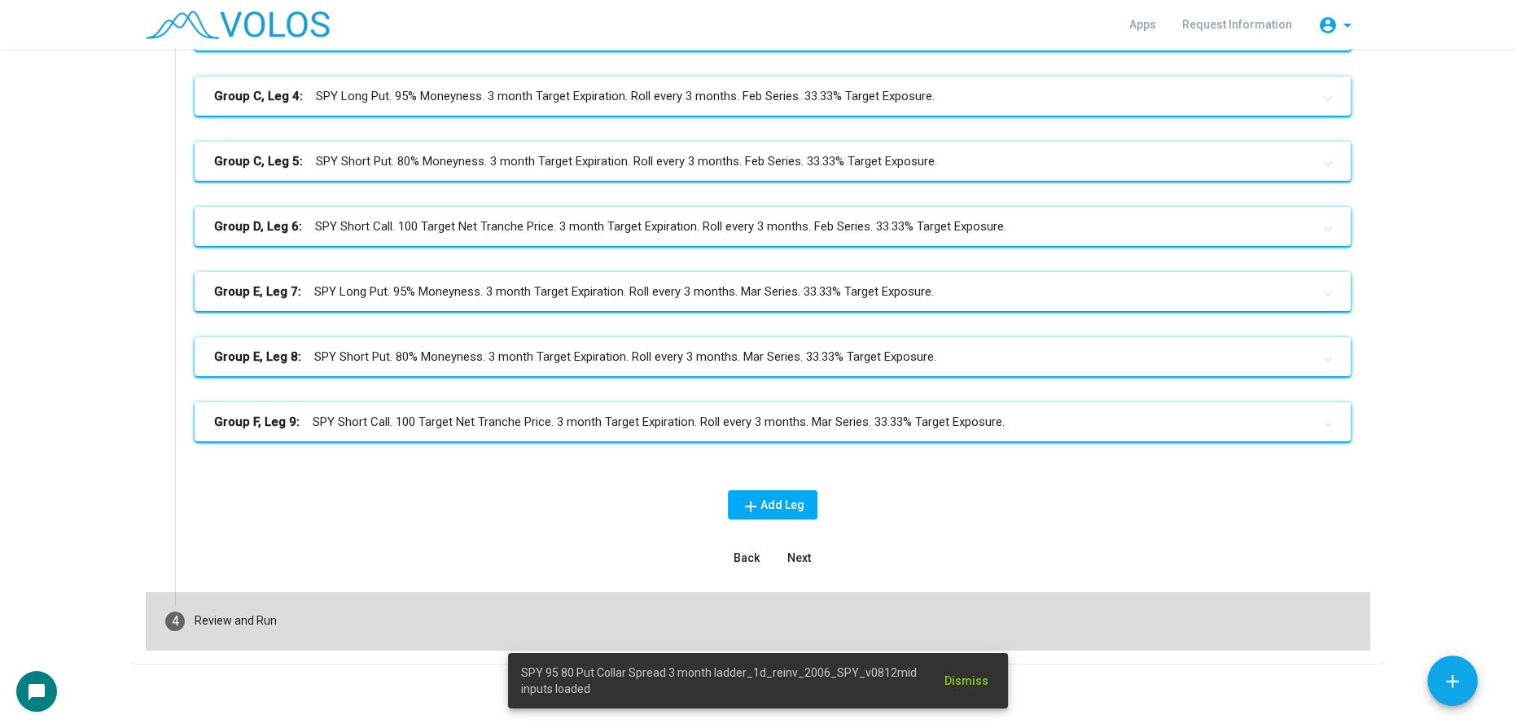
click at [283, 611] on mat-step-header "4 Review and Run" at bounding box center [758, 621] width 1225 height 59
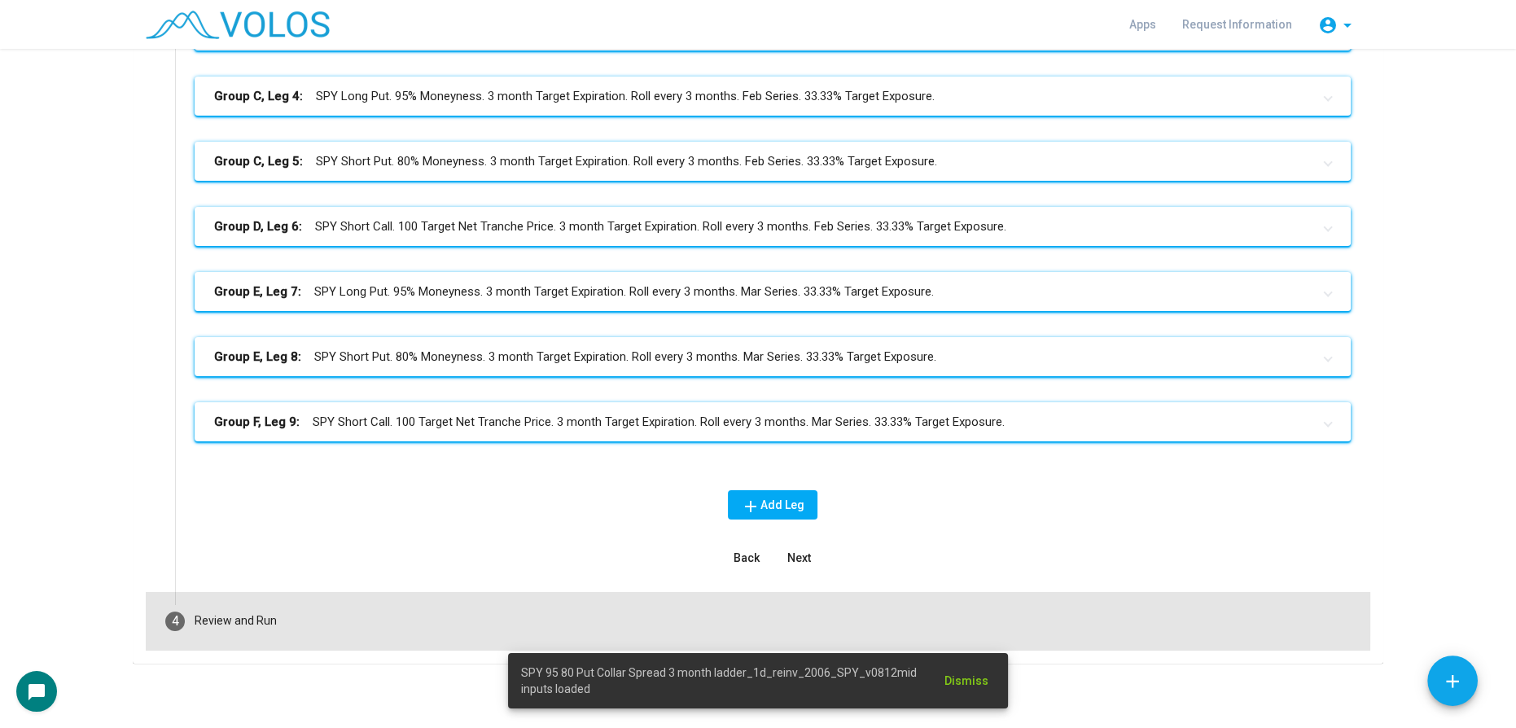
scroll to position [322, 0]
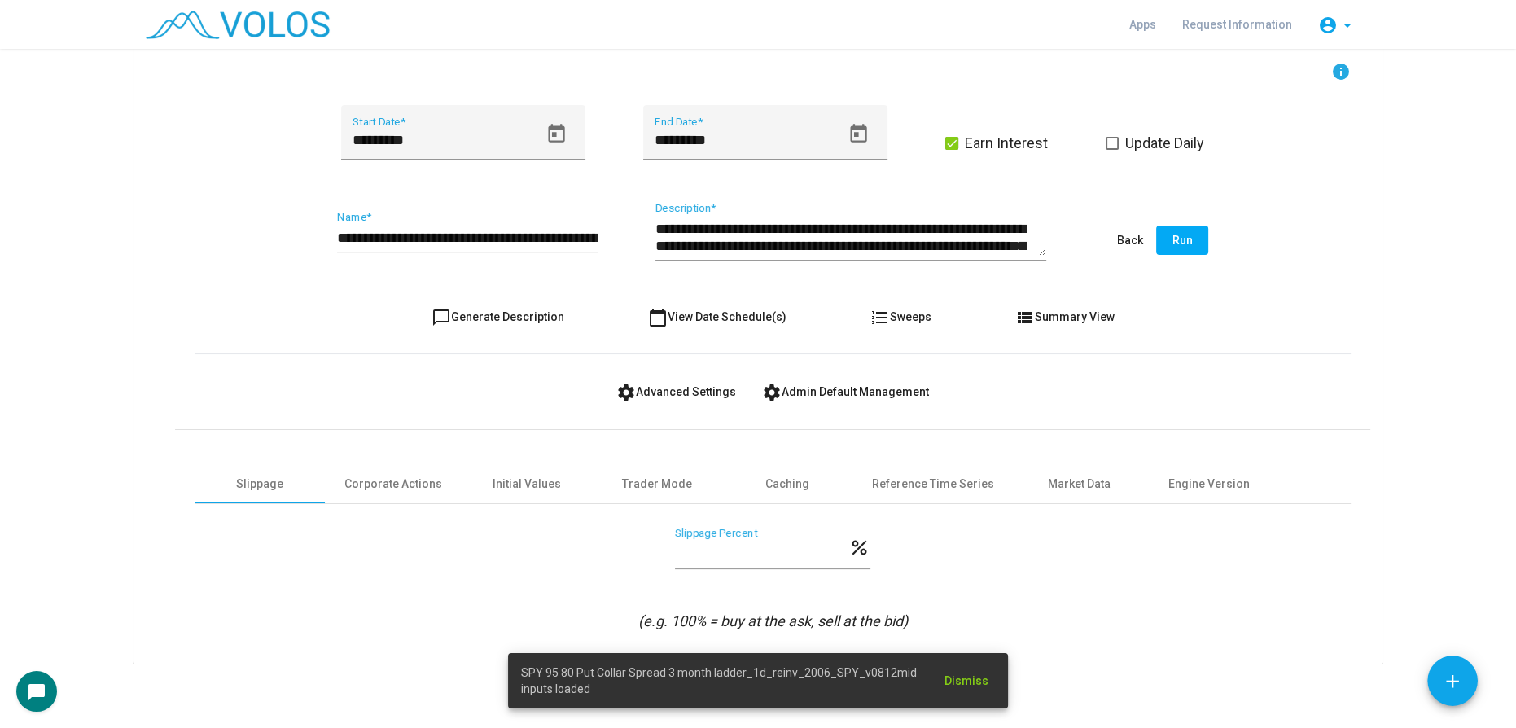
click at [580, 239] on input "**********" at bounding box center [467, 238] width 261 height 16
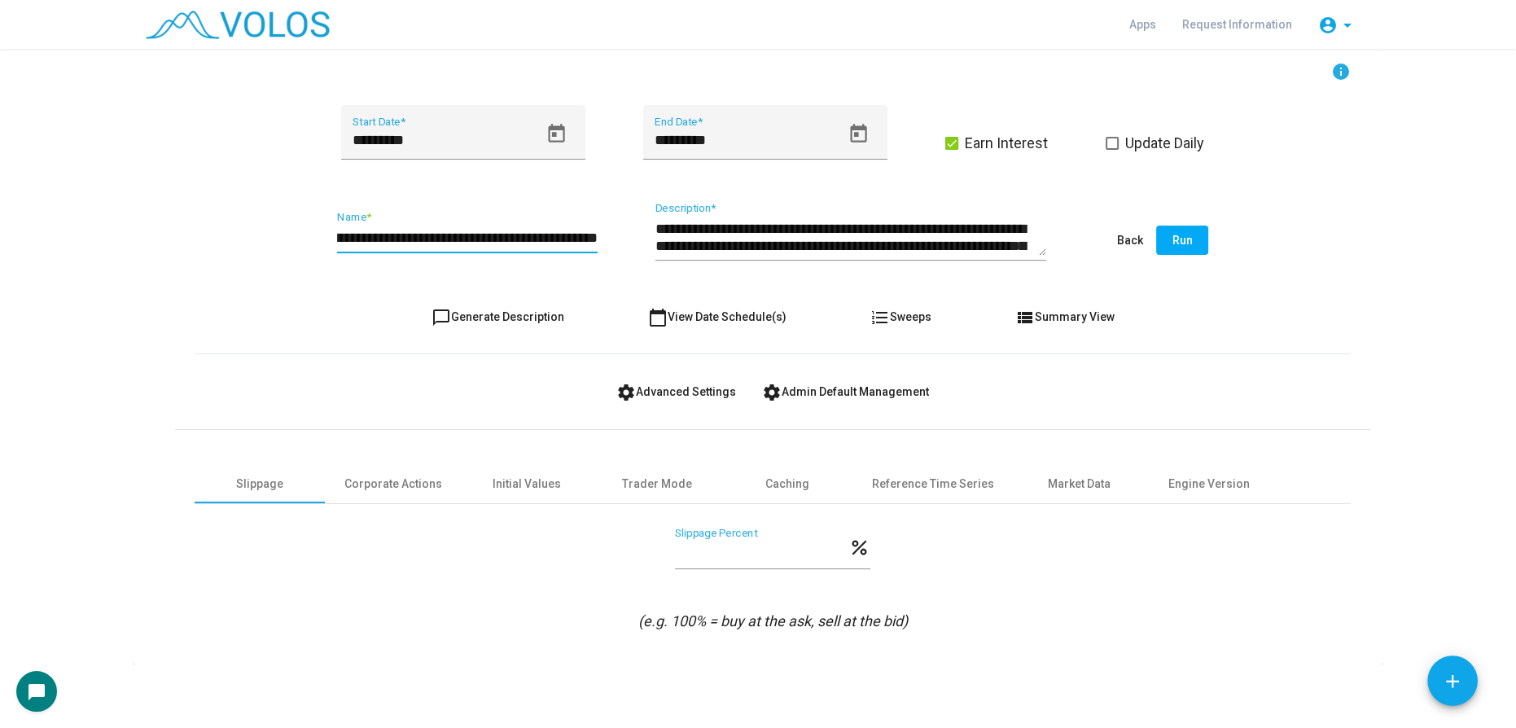
scroll to position [0, 250]
type input "**********"
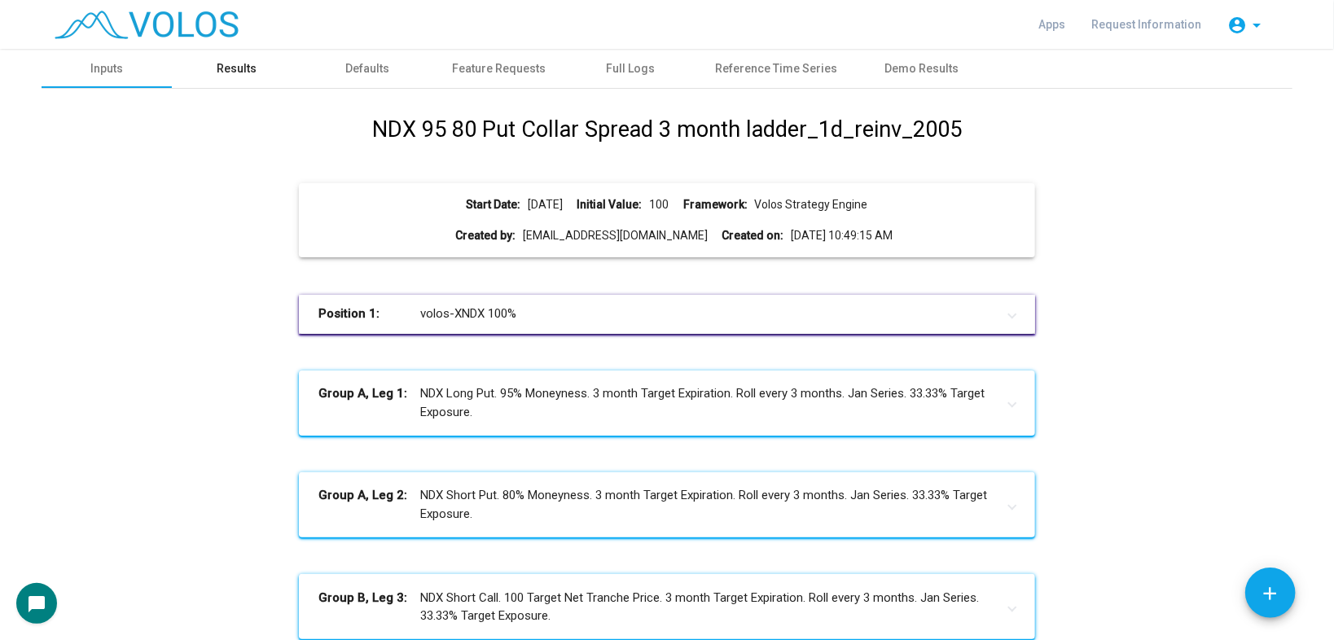
click at [258, 59] on div "Results" at bounding box center [237, 68] width 130 height 39
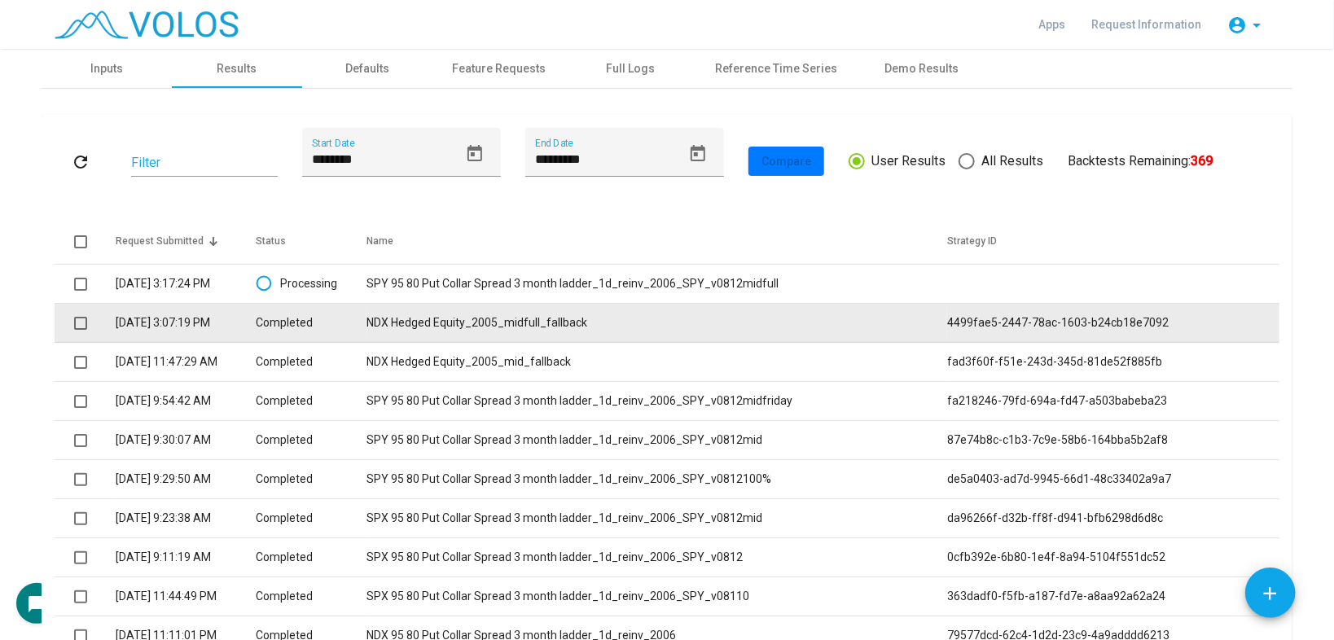
click at [521, 328] on td "NDX Hedged Equity_2005_midfull_fallback" at bounding box center [656, 323] width 581 height 39
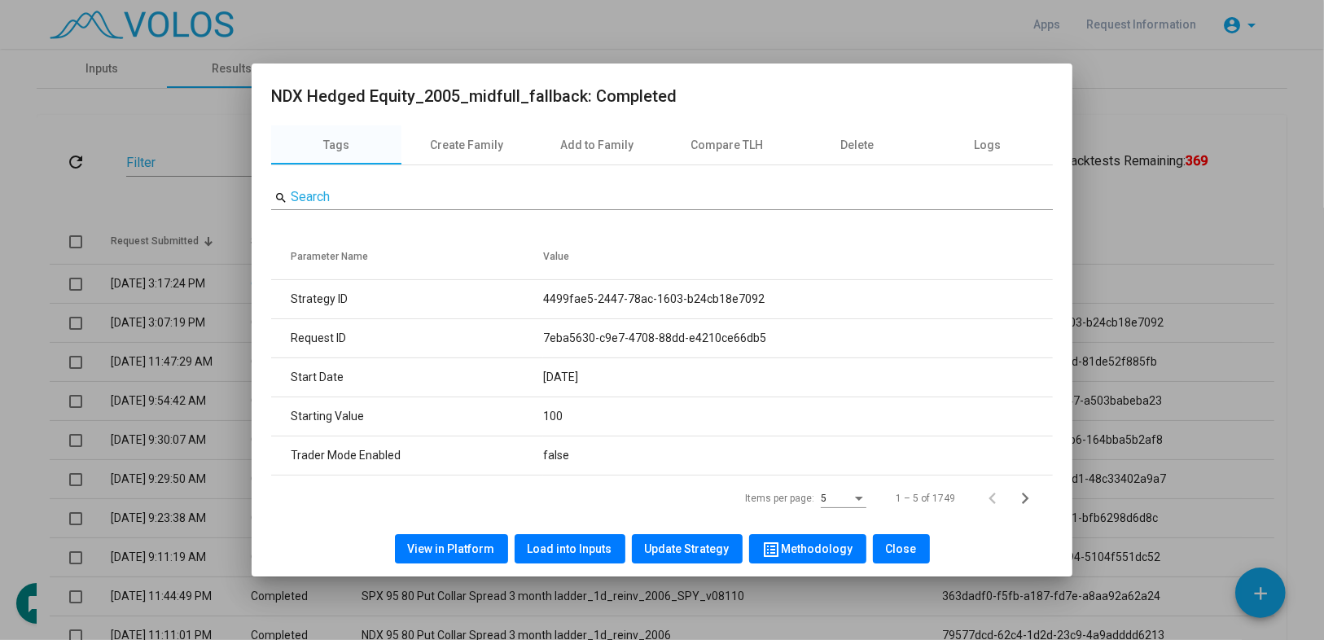
click at [569, 546] on span "Load into Inputs" at bounding box center [570, 548] width 85 height 13
